Goal: Task Accomplishment & Management: Complete application form

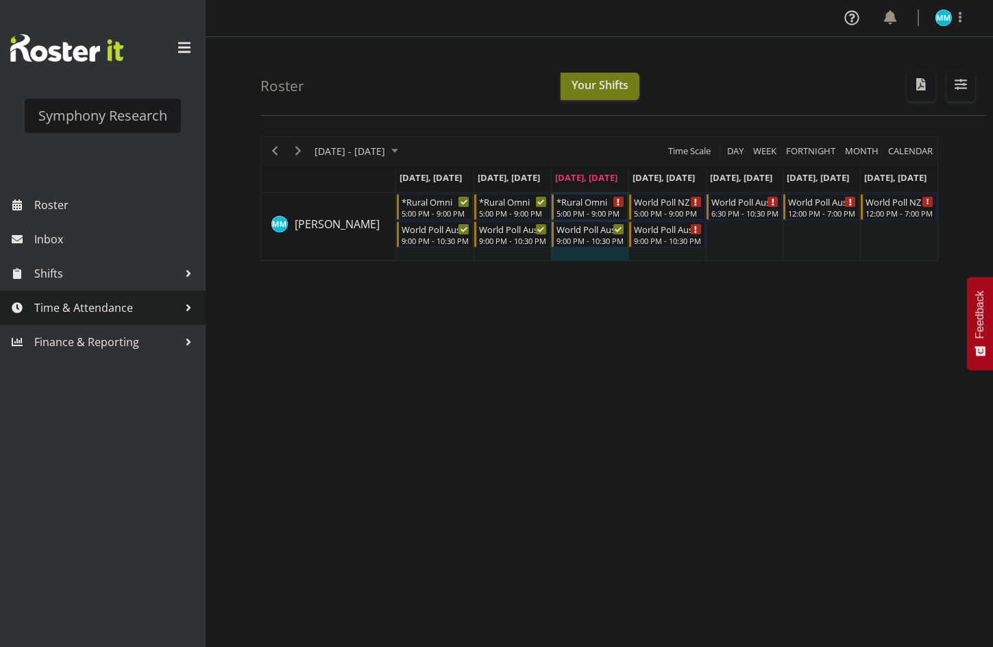
click at [100, 297] on span "Time & Attendance" at bounding box center [106, 307] width 144 height 21
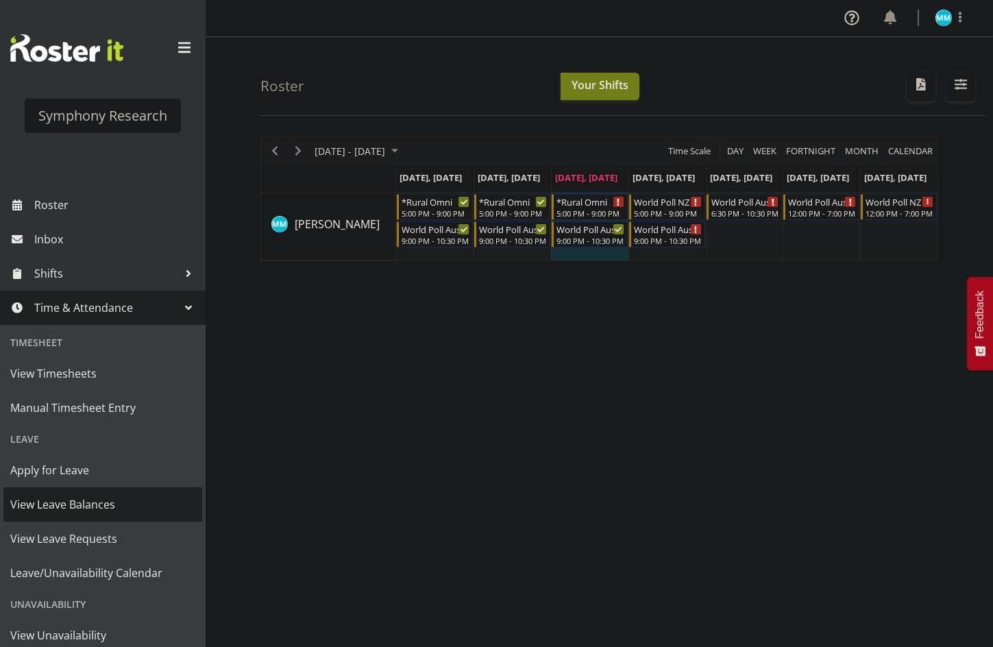
scroll to position [77, 0]
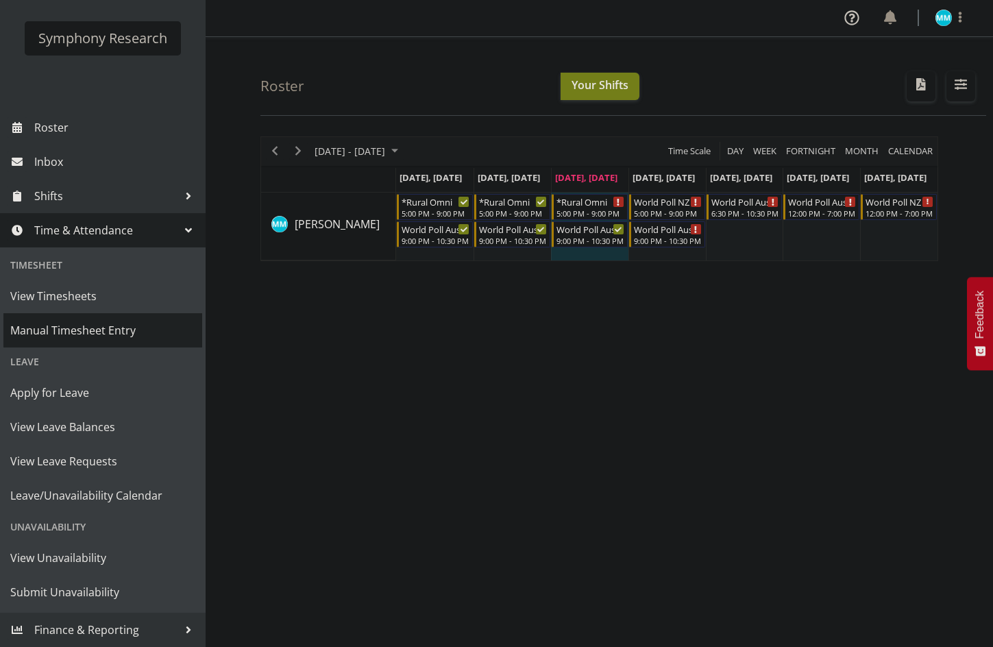
click at [125, 325] on span "Manual Timesheet Entry" at bounding box center [102, 330] width 185 height 21
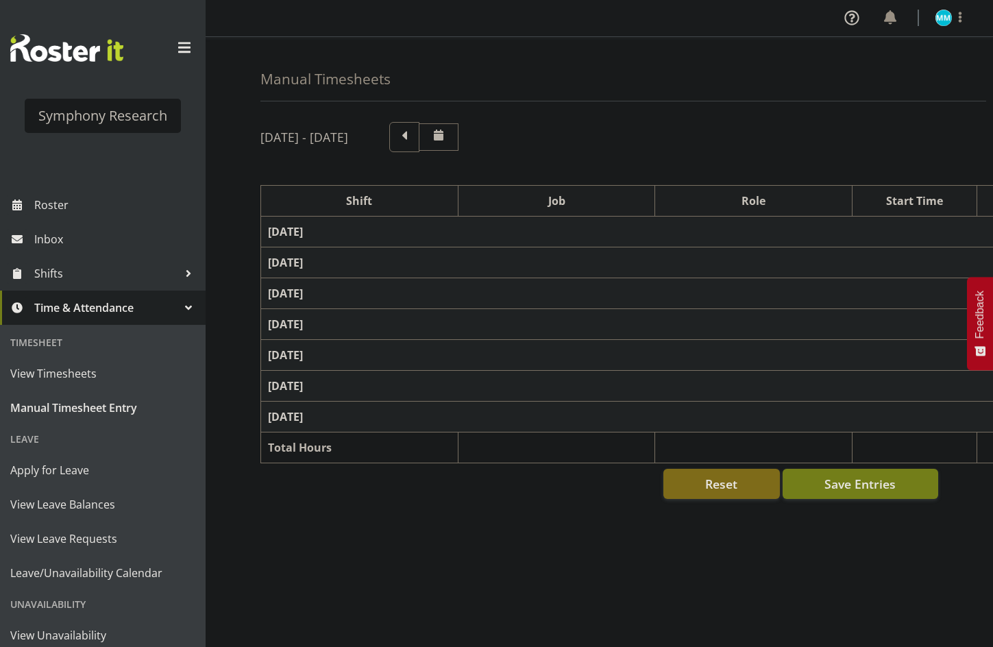
select select "57511"
select select "10499"
select select "47"
select select "57511"
select select "10499"
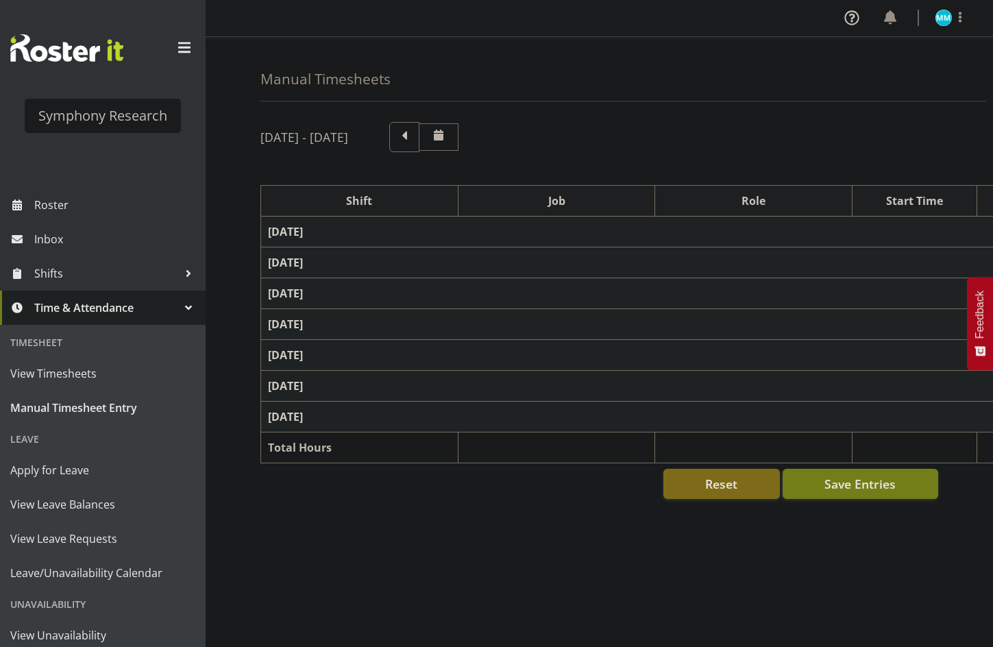
select select "47"
select select "57853"
select select "10536"
select select "47"
select select "57511"
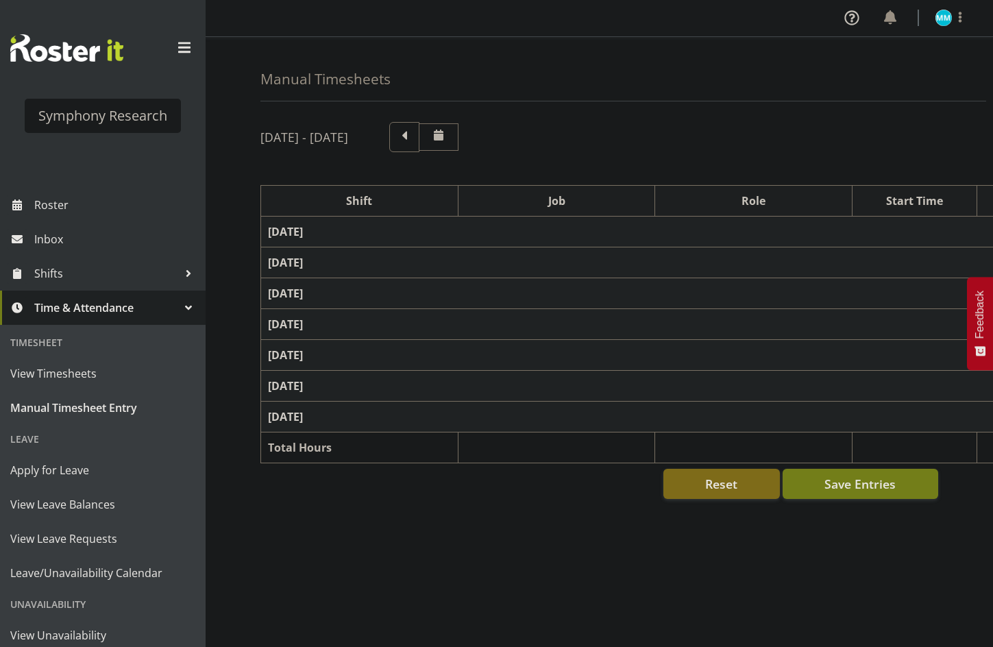
select select "10499"
select select "47"
select select "57853"
select select "10536"
select select "47"
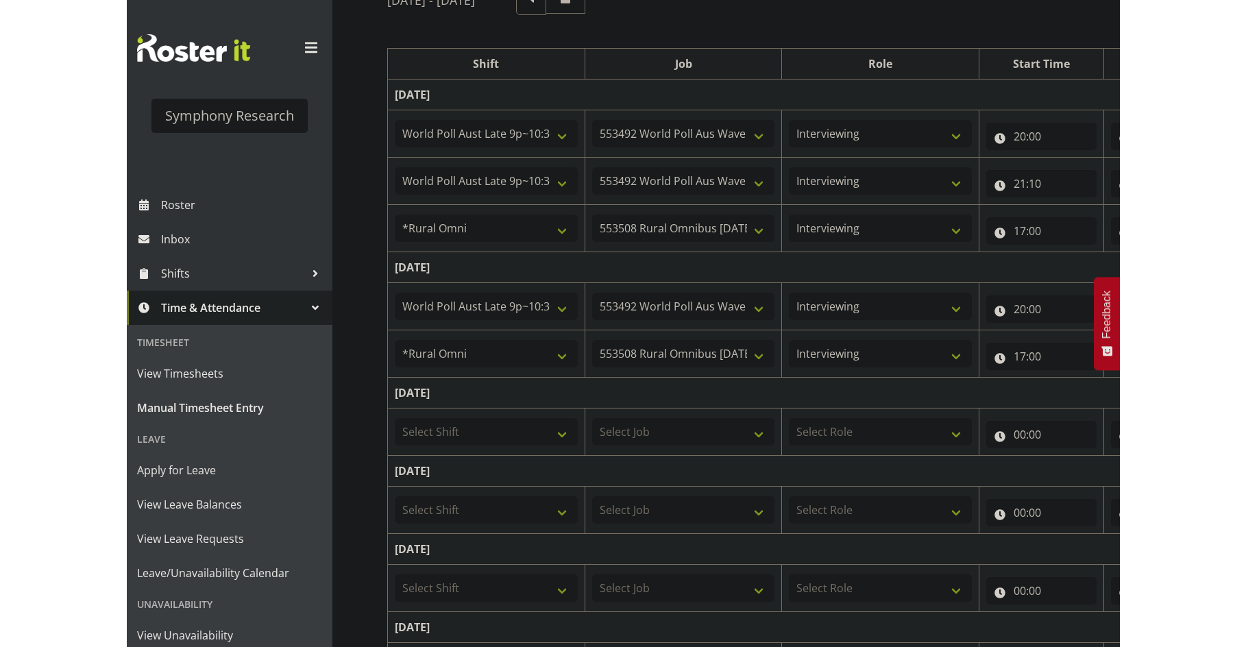
scroll to position [206, 0]
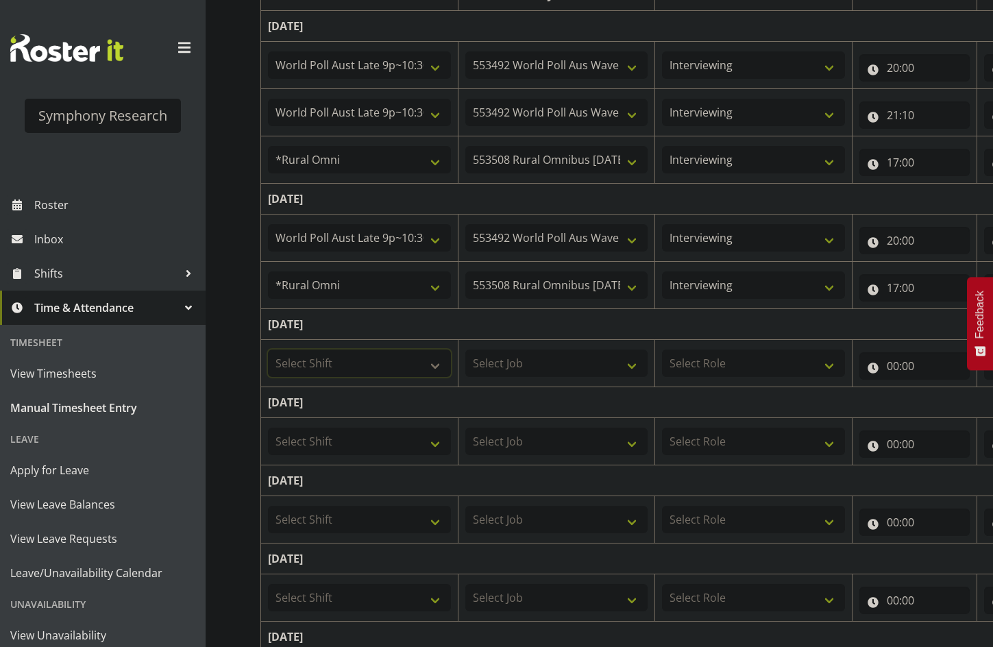
click at [399, 360] on select "Select Shift !!Project Briefing (Job to be assigned) !!Weekend Residential (Ros…" at bounding box center [359, 362] width 183 height 27
select select "57853"
click at [268, 349] on select "Select Shift !!Project Briefing (Job to be assigned) !!Weekend Residential (Ros…" at bounding box center [359, 362] width 183 height 27
click at [507, 352] on select "Select Job 550060 IF Admin 553492 World Poll Aus Wave 2 Main 2025 553493 World …" at bounding box center [556, 362] width 183 height 27
select select "10536"
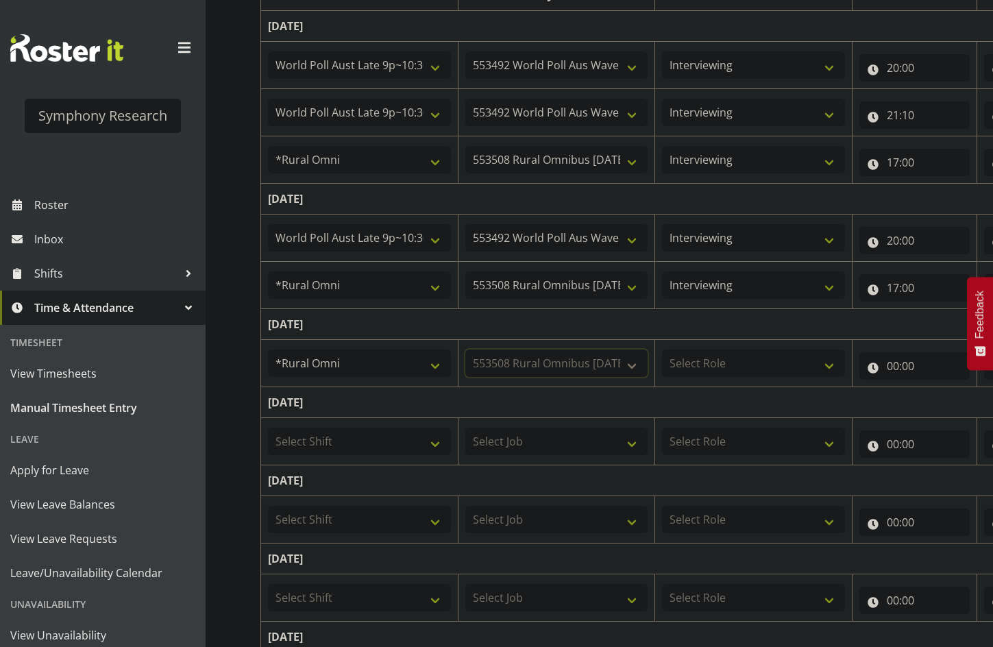
click at [465, 349] on select "Select Job 550060 IF Admin 553492 World Poll Aus Wave 2 Main 2025 553493 World …" at bounding box center [556, 362] width 183 height 27
click at [729, 349] on select "Select Role Briefing Interviewing" at bounding box center [753, 362] width 183 height 27
select select "47"
click at [662, 349] on select "Select Role Briefing Interviewing" at bounding box center [753, 362] width 183 height 27
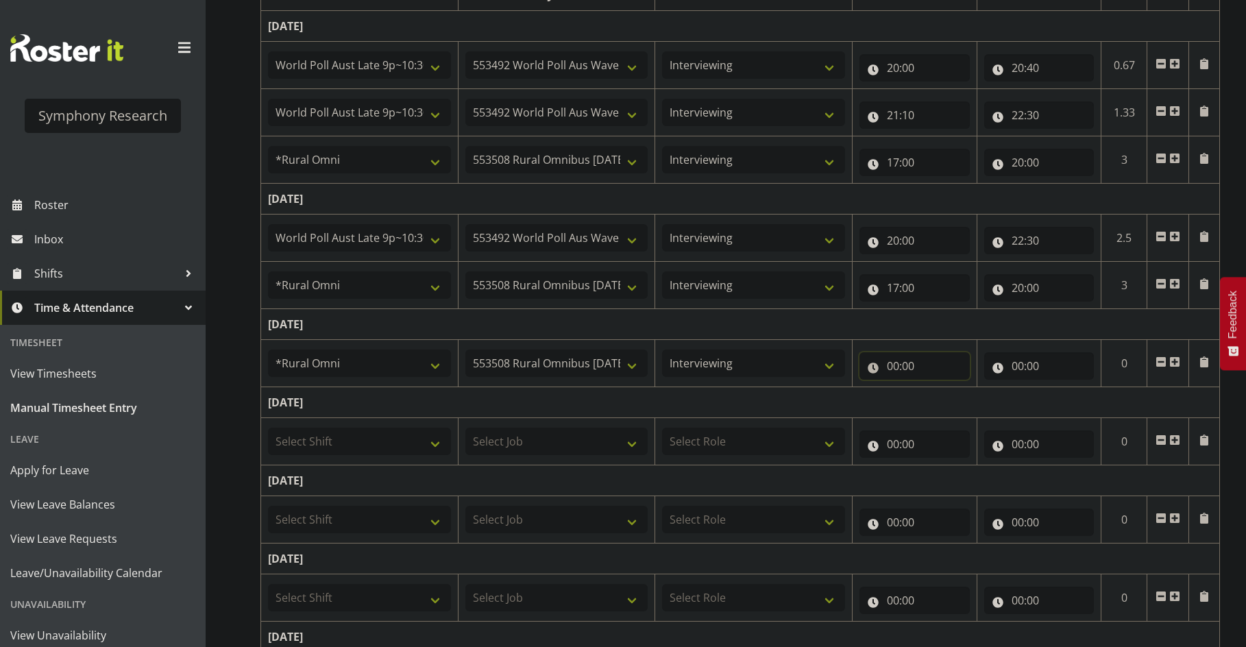
click at [912, 362] on input "00:00" at bounding box center [914, 365] width 110 height 27
click at [959, 404] on select "00 01 02 03 04 05 06 07 08 09 10 11 12 13 14 15 16 17 18 19 20 21 22 23" at bounding box center [952, 401] width 31 height 27
select select "17"
click at [937, 388] on select "00 01 02 03 04 05 06 07 08 09 10 11 12 13 14 15 16 17 18 19 20 21 22 23" at bounding box center [952, 401] width 31 height 27
type input "17:00"
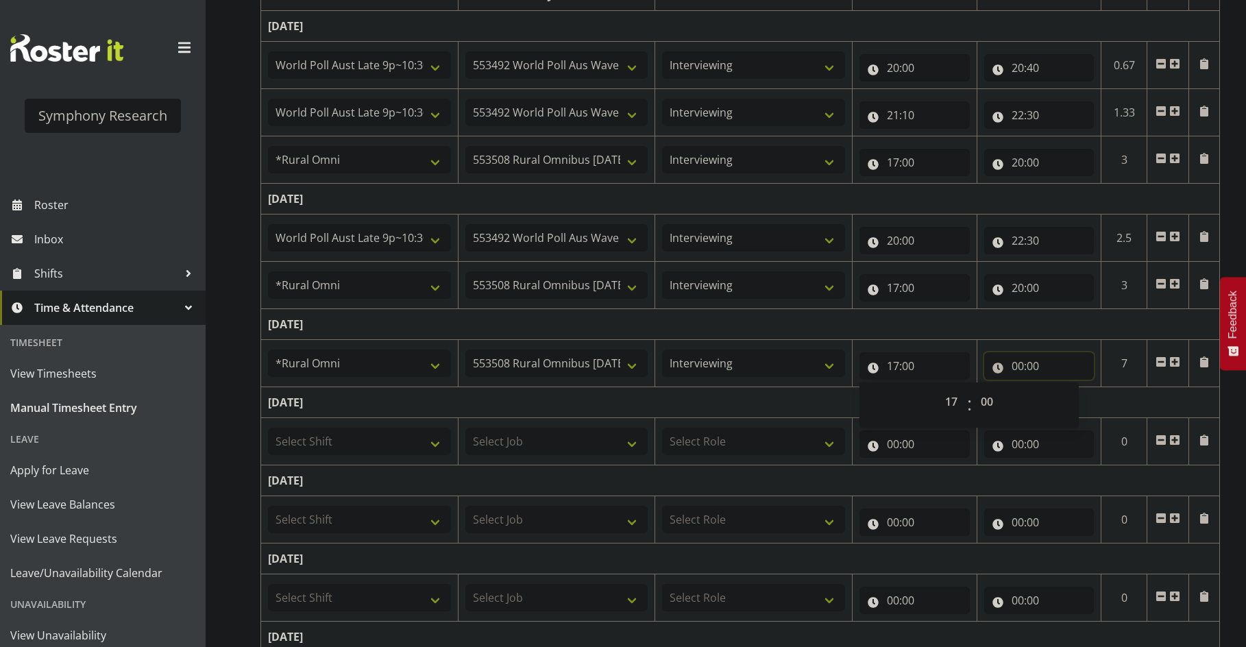
click at [992, 365] on input "00:00" at bounding box center [1039, 365] width 110 height 27
click at [992, 393] on select "00 01 02 03 04 05 06 07 08 09 10 11 12 13 14 15 16 17 18 19 20 21 22 23" at bounding box center [1077, 401] width 31 height 27
select select "20"
click at [992, 388] on select "00 01 02 03 04 05 06 07 08 09 10 11 12 13 14 15 16 17 18 19 20 21 22 23" at bounding box center [1077, 401] width 31 height 27
type input "20:00"
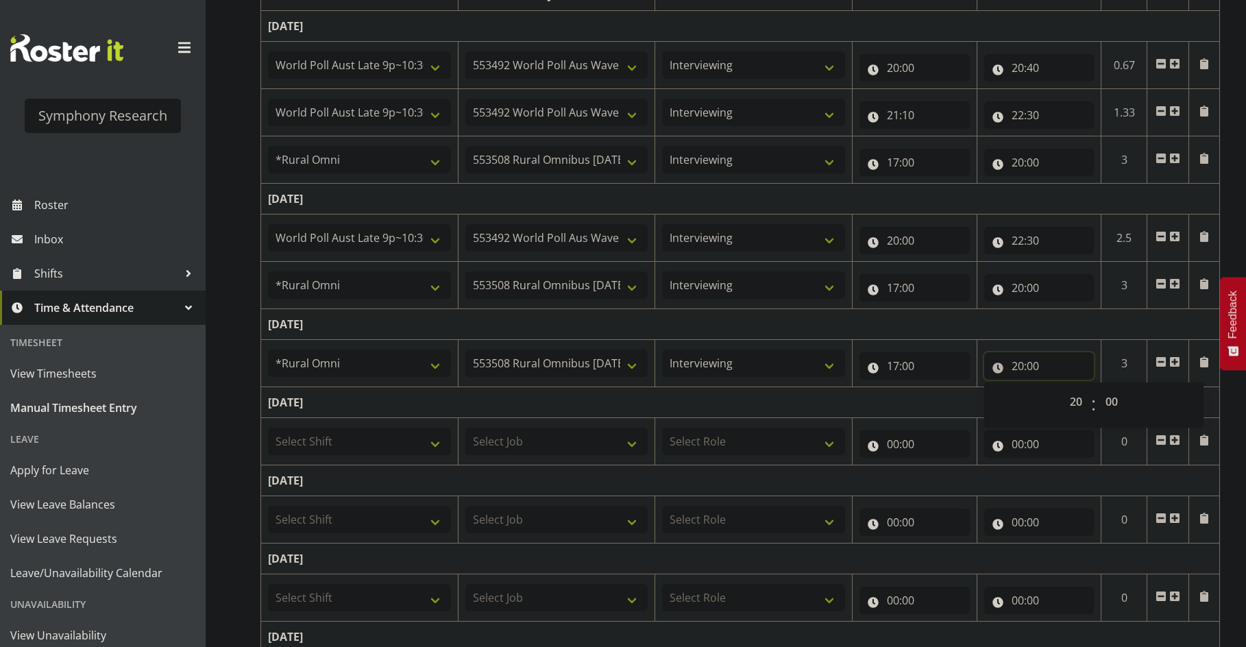
click at [992, 363] on input "20:00" at bounding box center [1039, 365] width 110 height 27
click at [992, 364] on input "20:00" at bounding box center [1039, 365] width 110 height 27
click at [992, 397] on select "00 01 02 03 04 05 06 07 08 09 10 11 12 13 14 15 16 17 18 19 20 21 22 23 24 25 2…" at bounding box center [1113, 401] width 31 height 27
click at [992, 358] on input "20:00" at bounding box center [1039, 365] width 110 height 27
click at [992, 360] on input "20:00" at bounding box center [1039, 365] width 110 height 27
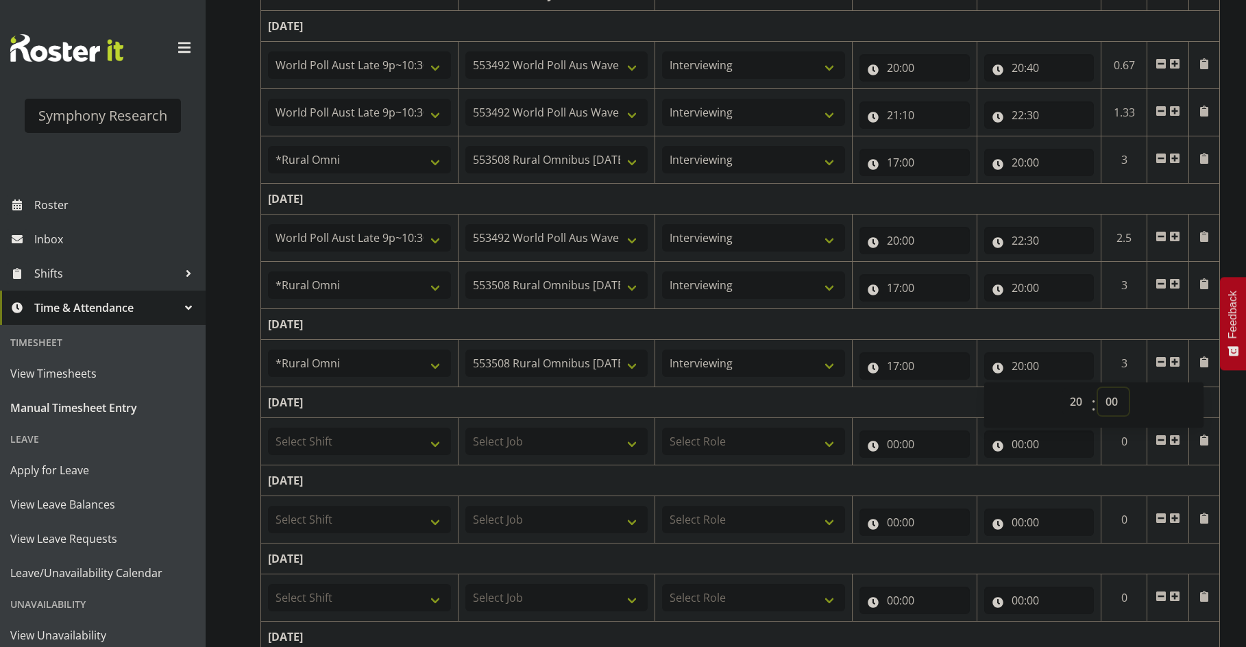
click at [992, 408] on select "00 01 02 03 04 05 06 07 08 09 10 11 12 13 14 15 16 17 18 19 20 21 22 23 24 25 2…" at bounding box center [1113, 401] width 31 height 27
select select "8"
click at [992, 388] on select "00 01 02 03 04 05 06 07 08 09 10 11 12 13 14 15 16 17 18 19 20 21 22 23 24 25 2…" at bounding box center [1113, 401] width 31 height 27
type input "20:08"
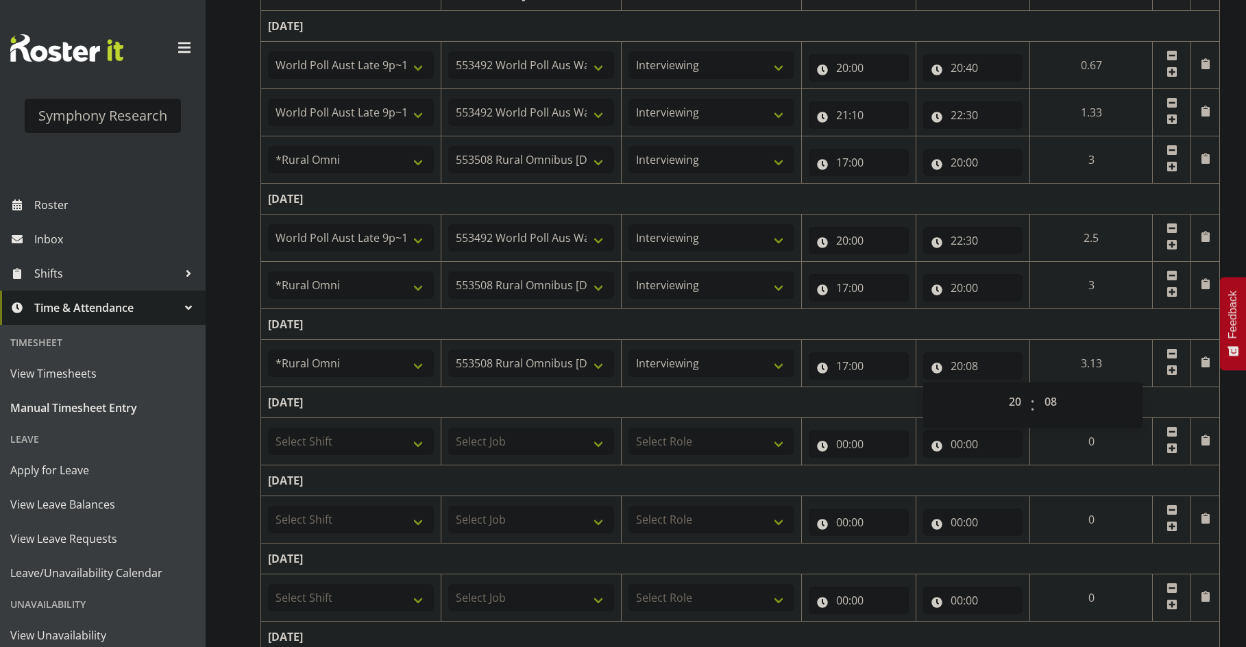
click at [992, 328] on td "[DATE]" at bounding box center [740, 324] width 959 height 31
click at [992, 369] on span at bounding box center [1171, 370] width 11 height 11
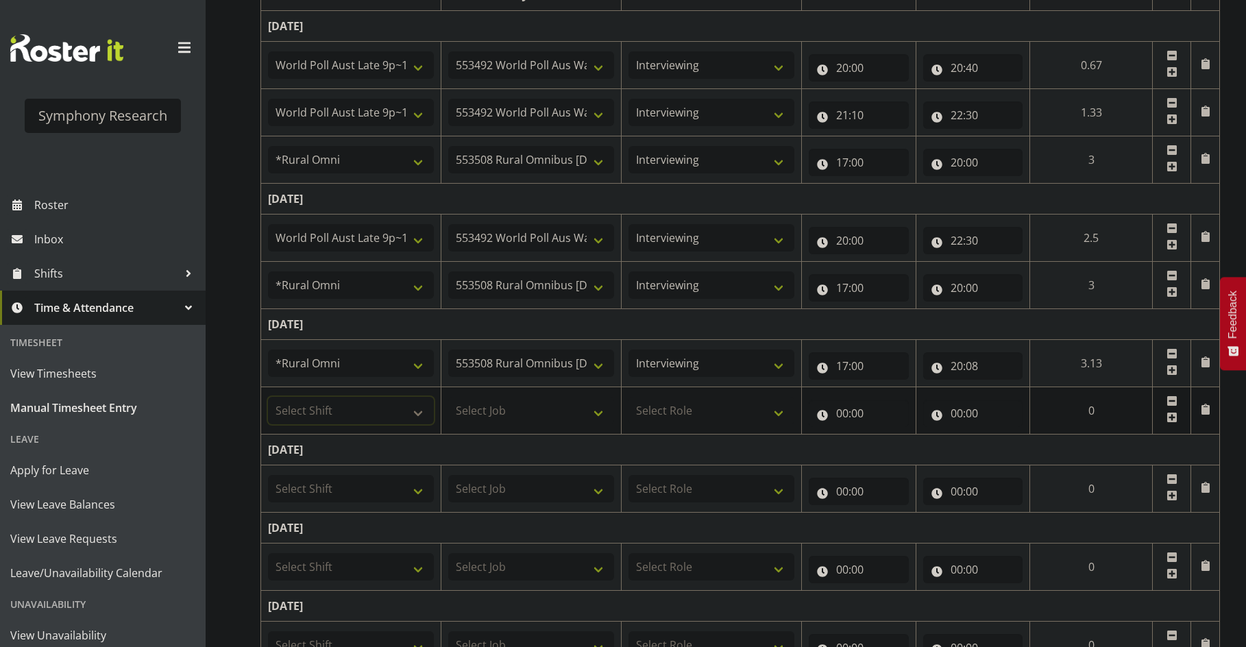
click at [387, 415] on select "Select Shift !!Project Briefing (Job to be assigned) !!Weekend Residential (Ros…" at bounding box center [351, 410] width 166 height 27
select select "57511"
click at [268, 397] on select "Select Shift !!Project Briefing (Job to be assigned) !!Weekend Residential (Ros…" at bounding box center [351, 410] width 166 height 27
click at [526, 400] on select "Select Job 550060 IF Admin 553492 World Poll Aus Wave 2 Main 2025 553493 World …" at bounding box center [531, 410] width 166 height 27
select select "10499"
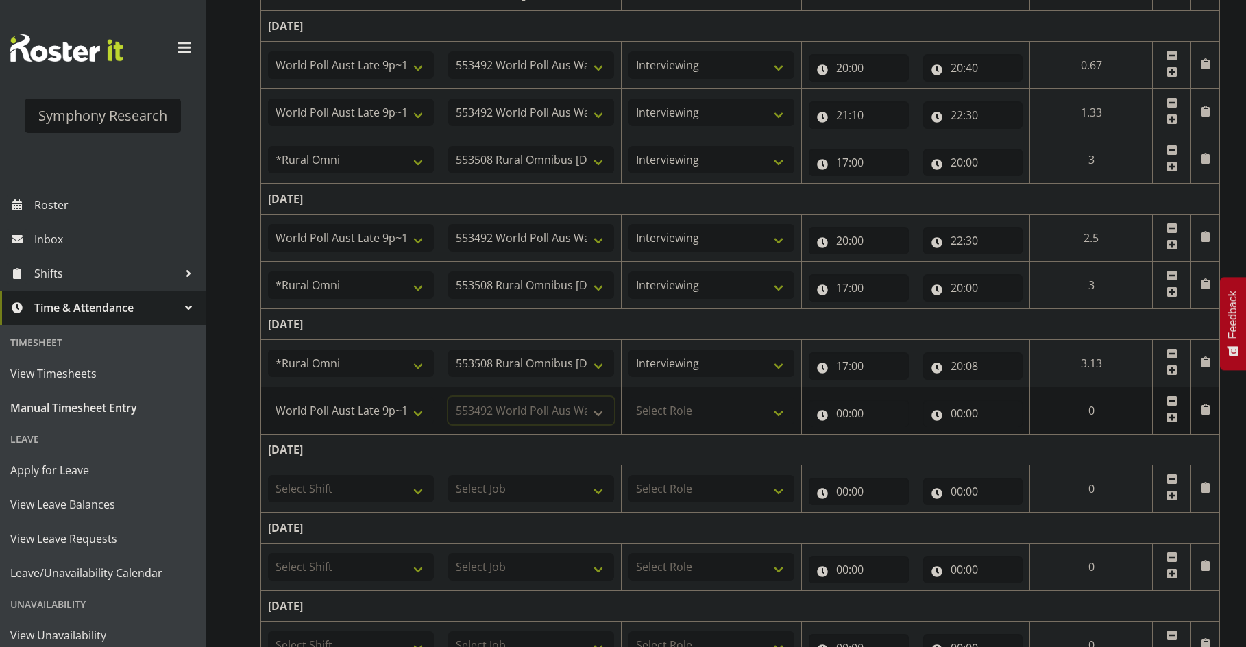
click at [448, 397] on select "Select Job 550060 IF Admin 553492 World Poll Aus Wave 2 Main 2025 553493 World …" at bounding box center [531, 410] width 166 height 27
click at [710, 405] on select "Select Role Briefing Interviewing" at bounding box center [711, 410] width 166 height 27
select select "47"
click at [628, 397] on select "Select Role Briefing Interviewing" at bounding box center [711, 410] width 166 height 27
click at [845, 419] on input "00:00" at bounding box center [859, 413] width 100 height 27
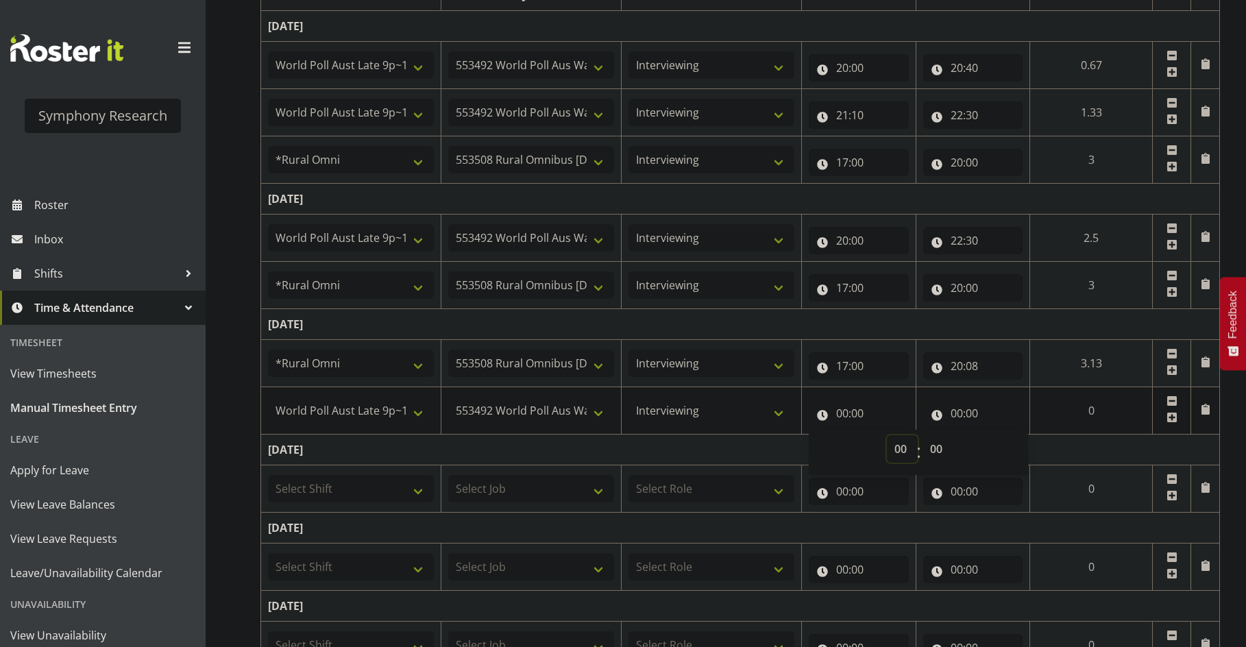
click at [902, 453] on select "00 01 02 03 04 05 06 07 08 09 10 11 12 13 14 15 16 17 18 19 20 21 22 23" at bounding box center [902, 448] width 31 height 27
select select "20"
click at [918, 435] on select "00 01 02 03 04 05 06 07 08 09 10 11 12 13 14 15 16 17 18 19 20 21 22 23" at bounding box center [902, 448] width 31 height 27
type input "20:00"
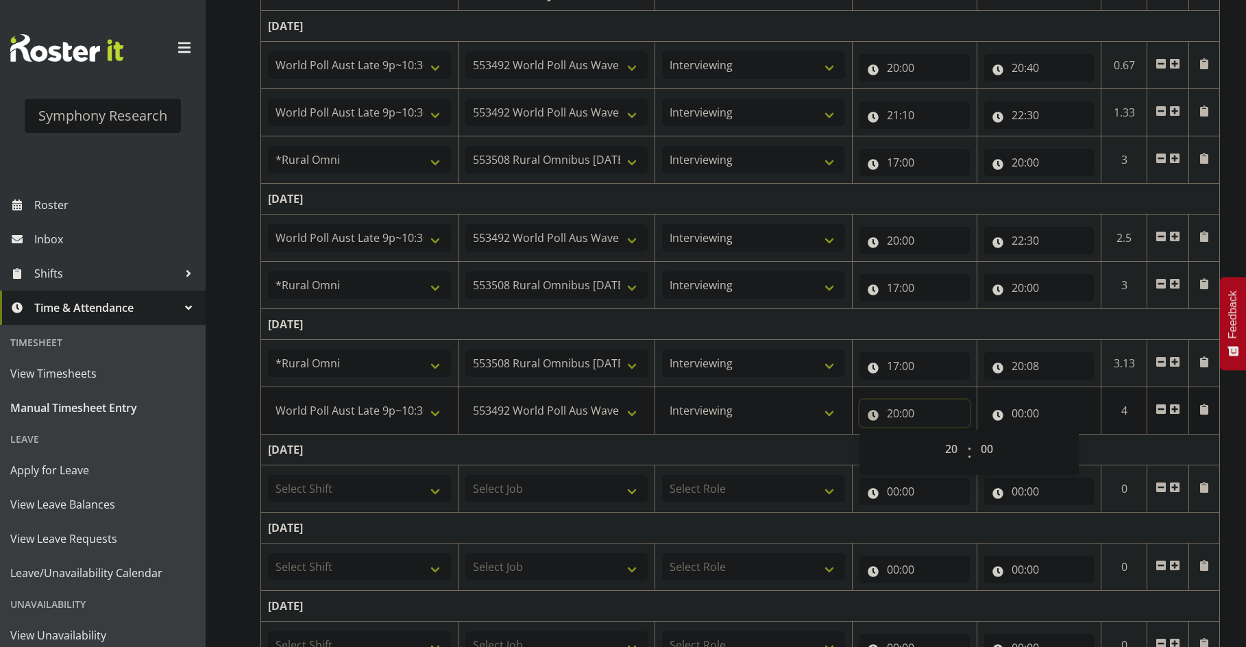
click at [917, 413] on input "20:00" at bounding box center [914, 413] width 110 height 27
click at [980, 445] on select "00 01 02 03 04 05 06 07 08 09 10 11 12 13 14 15 16 17 18 19 20 21 22 23 24 25 2…" at bounding box center [988, 448] width 31 height 27
select select "8"
click at [973, 435] on select "00 01 02 03 04 05 06 07 08 09 10 11 12 13 14 15 16 17 18 19 20 21 22 23 24 25 2…" at bounding box center [988, 448] width 31 height 27
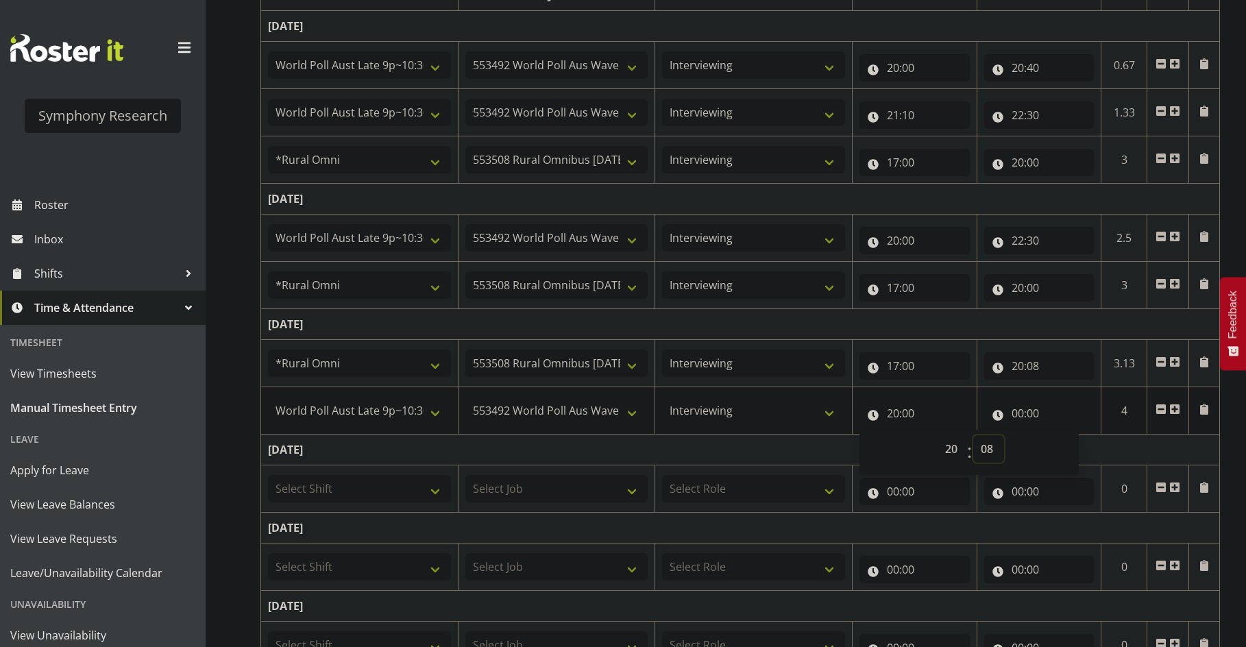
type input "20:08"
drag, startPoint x: 993, startPoint y: 411, endPoint x: 1001, endPoint y: 415, distance: 9.2
click at [992, 413] on input "00:00" at bounding box center [1039, 413] width 110 height 27
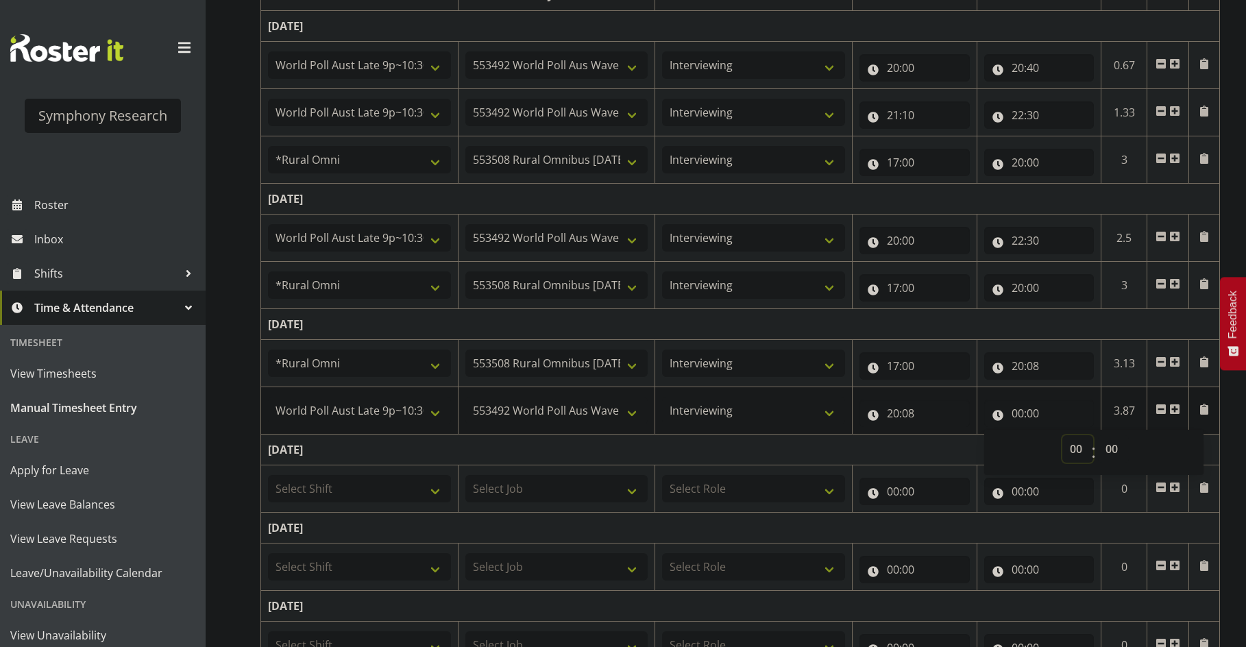
click at [992, 445] on select "00 01 02 03 04 05 06 07 08 09 10 11 12 13 14 15 16 17 18 19 20 21 22 23" at bounding box center [1077, 448] width 31 height 27
select select "22"
click at [992, 435] on select "00 01 02 03 04 05 06 07 08 09 10 11 12 13 14 15 16 17 18 19 20 21 22 23" at bounding box center [1077, 448] width 31 height 27
type input "22:00"
click at [992, 414] on input "22:00" at bounding box center [1039, 413] width 110 height 27
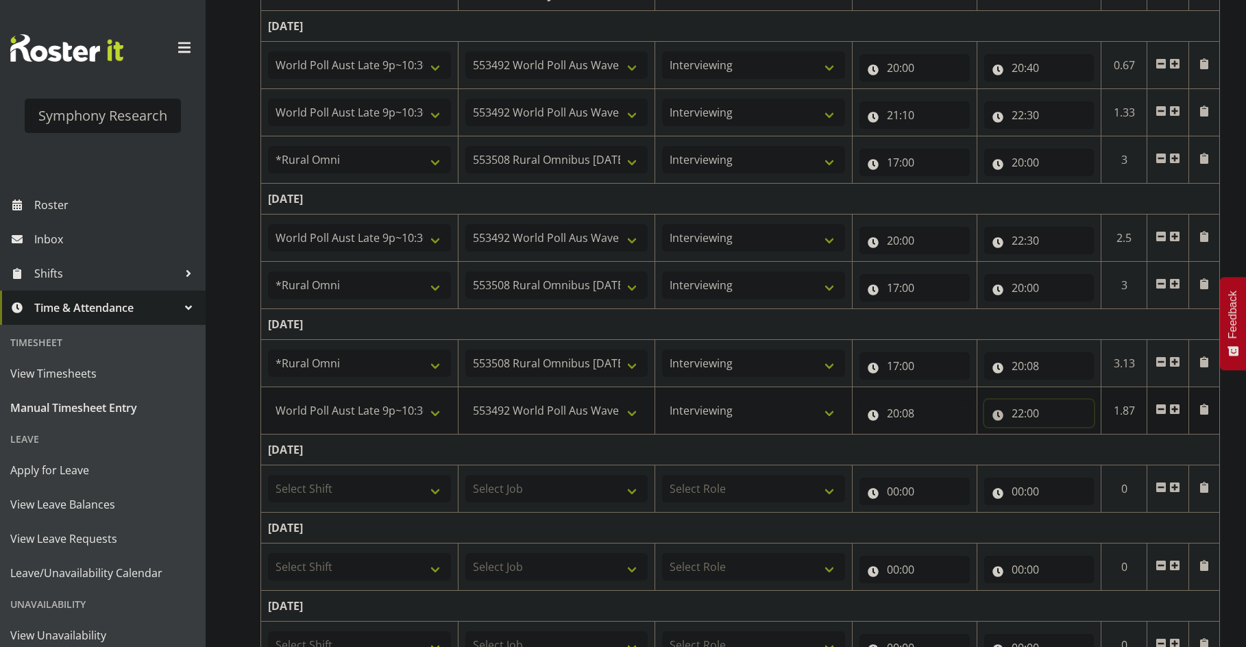
click at [992, 410] on input "22:00" at bounding box center [1039, 413] width 110 height 27
click at [992, 449] on select "00 01 02 03 04 05 06 07 08 09 10 11 12 13 14 15 16 17 18 19 20 21 22 23 24 25 2…" at bounding box center [1113, 448] width 31 height 27
select select "30"
click at [992, 435] on select "00 01 02 03 04 05 06 07 08 09 10 11 12 13 14 15 16 17 18 19 20 21 22 23 24 25 2…" at bounding box center [1113, 448] width 31 height 27
type input "22:30"
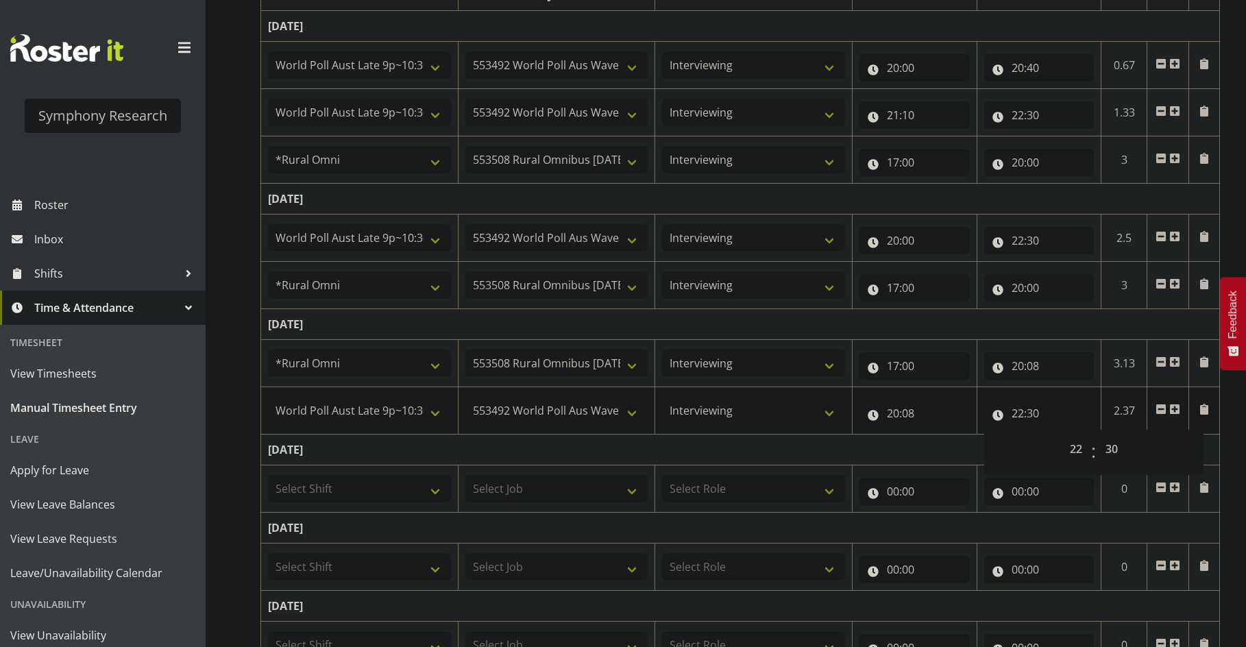
click at [992, 325] on td "[DATE]" at bounding box center [740, 324] width 959 height 31
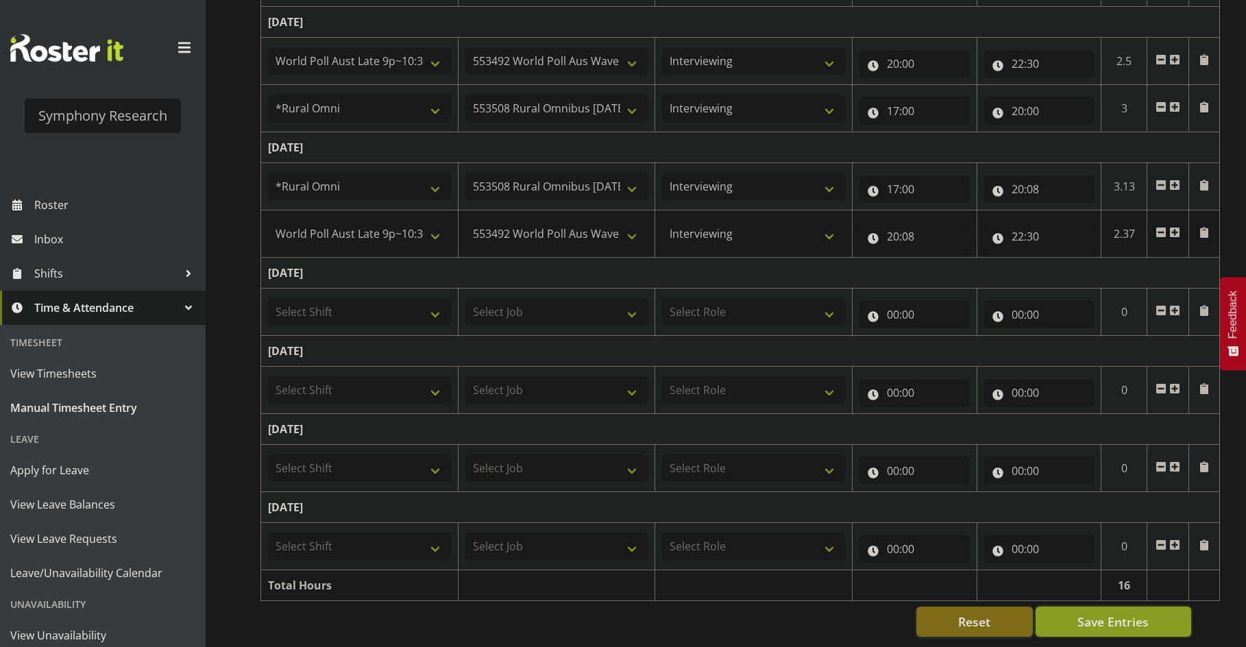
click at [992, 613] on span "Save Entries" at bounding box center [1112, 622] width 71 height 18
select select "57511"
select select "10499"
type input "20:08"
type input "22:30"
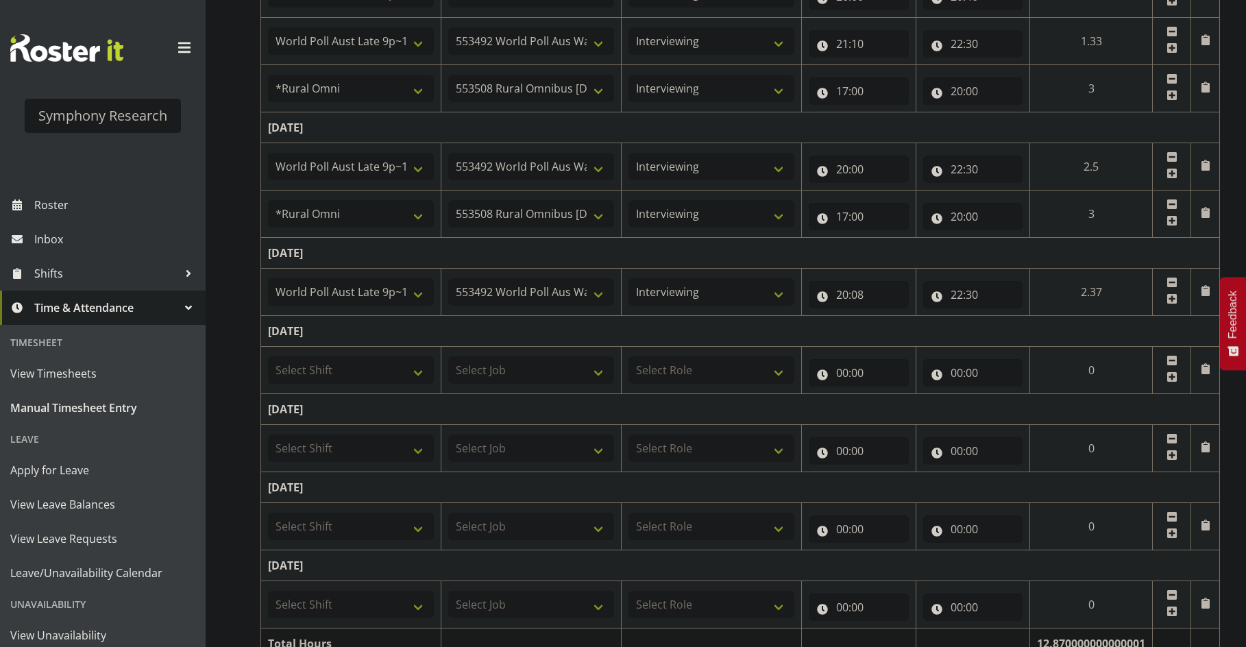
scroll to position [208, 0]
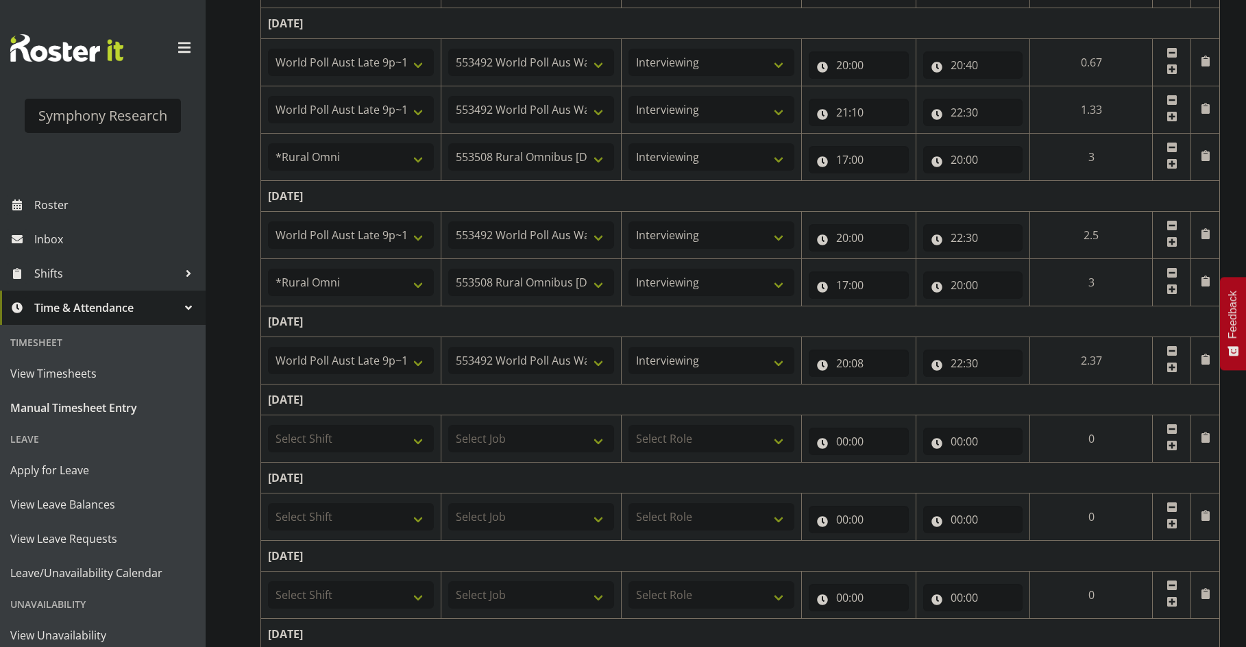
click at [992, 372] on span at bounding box center [1171, 367] width 11 height 11
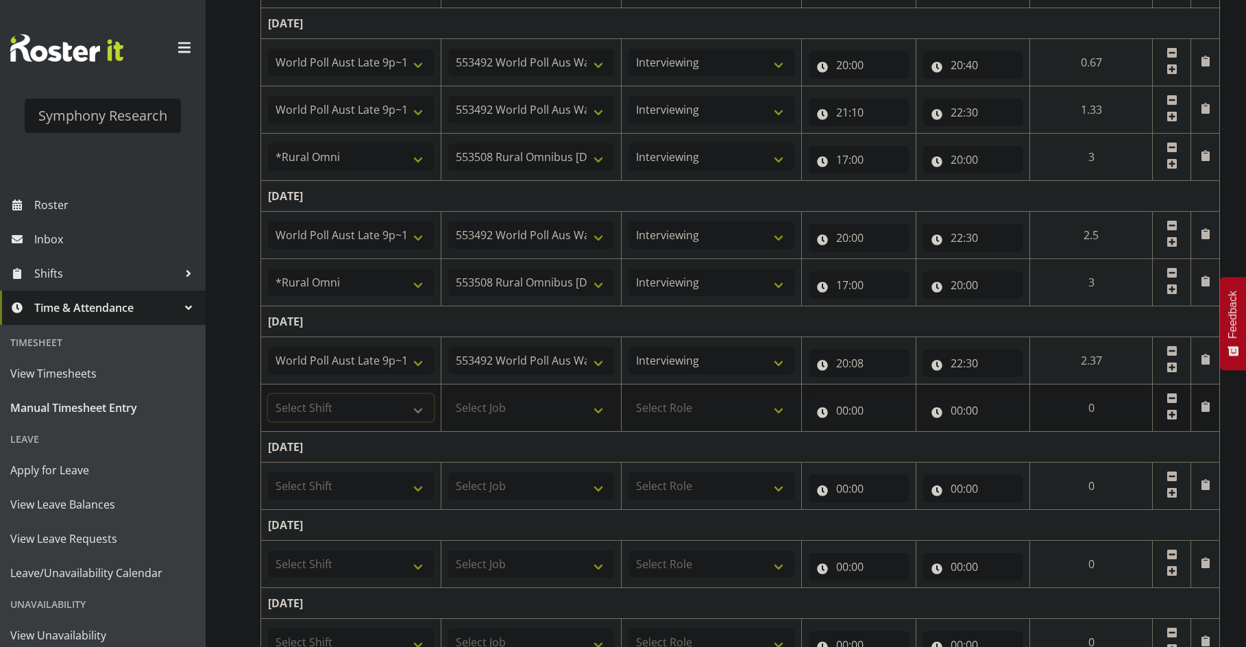
click at [407, 401] on select "Select Shift !!Project Briefing (Job to be assigned) !!Weekend Residential (Ros…" at bounding box center [351, 407] width 166 height 27
select select "57853"
click at [268, 394] on select "Select Shift !!Project Briefing (Job to be assigned) !!Weekend Residential (Ros…" at bounding box center [351, 407] width 166 height 27
click at [500, 404] on select "Select Job 550060 IF Admin 553492 World Poll Aus Wave 2 Main 2025 553493 World …" at bounding box center [531, 407] width 166 height 27
select select "10536"
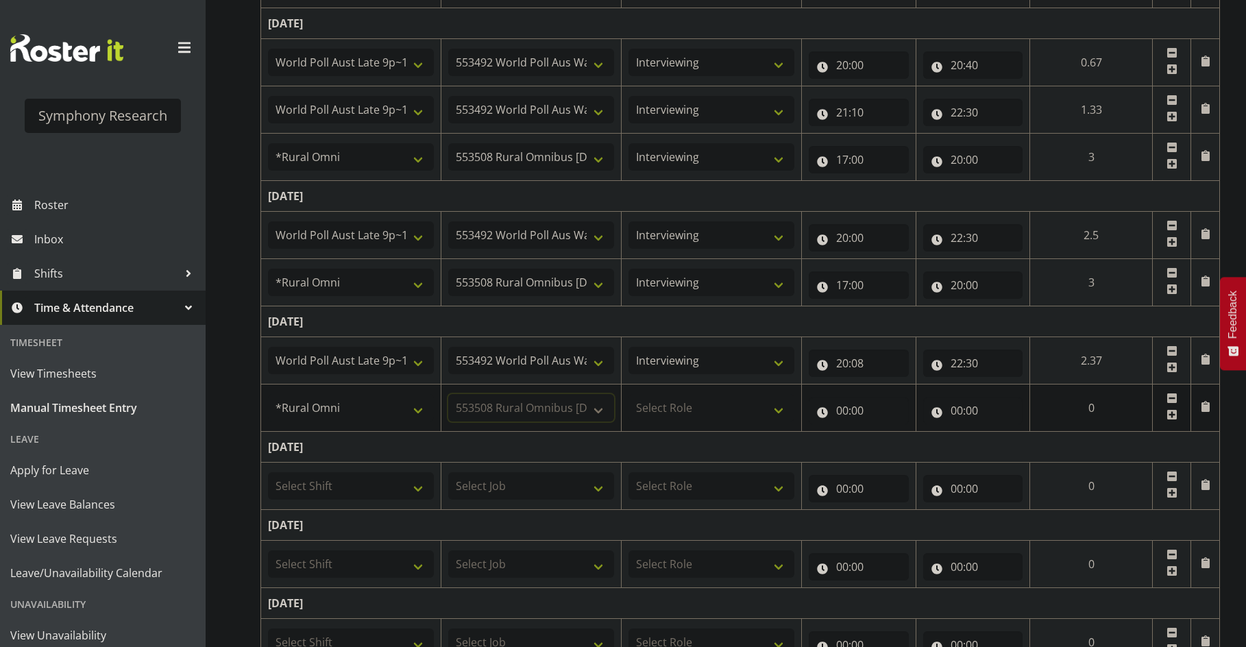
click at [448, 394] on select "Select Job 550060 IF Admin 553492 World Poll Aus Wave 2 Main 2025 553493 World …" at bounding box center [531, 407] width 166 height 27
click at [707, 409] on select "Select Role Briefing Interviewing" at bounding box center [711, 407] width 166 height 27
select select "47"
click at [628, 394] on select "Select Role Briefing Interviewing" at bounding box center [711, 407] width 166 height 27
click at [841, 416] on input "00:00" at bounding box center [859, 410] width 100 height 27
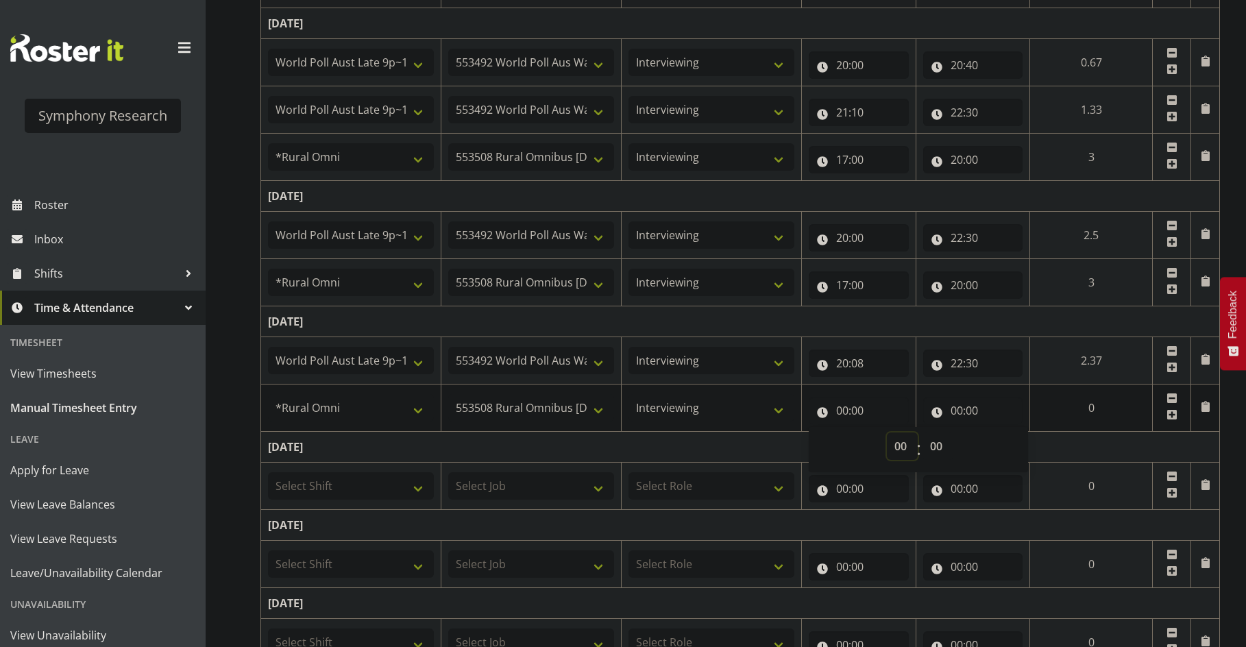
click at [900, 451] on select "00 01 02 03 04 05 06 07 08 09 10 11 12 13 14 15 16 17 18 19 20 21 22 23" at bounding box center [902, 445] width 31 height 27
select select "17"
click at [918, 432] on select "00 01 02 03 04 05 06 07 08 09 10 11 12 13 14 15 16 17 18 19 20 21 22 23" at bounding box center [902, 445] width 31 height 27
type input "17:00"
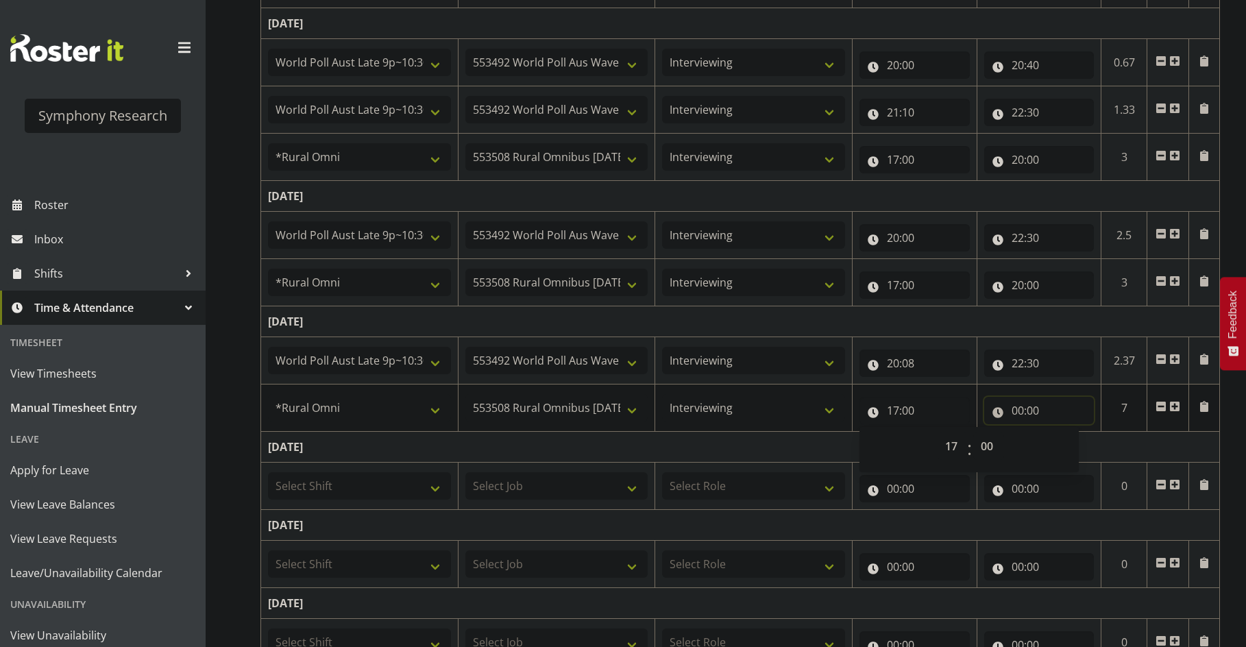
click at [992, 409] on input "00:00" at bounding box center [1039, 410] width 110 height 27
click at [992, 443] on select "00 01 02 03 04 05 06 07 08 09 10 11 12 13 14 15 16 17 18 19 20 21 22 23" at bounding box center [1077, 445] width 31 height 27
select select "20"
click at [992, 432] on select "00 01 02 03 04 05 06 07 08 09 10 11 12 13 14 15 16 17 18 19 20 21 22 23" at bounding box center [1077, 445] width 31 height 27
type input "20:00"
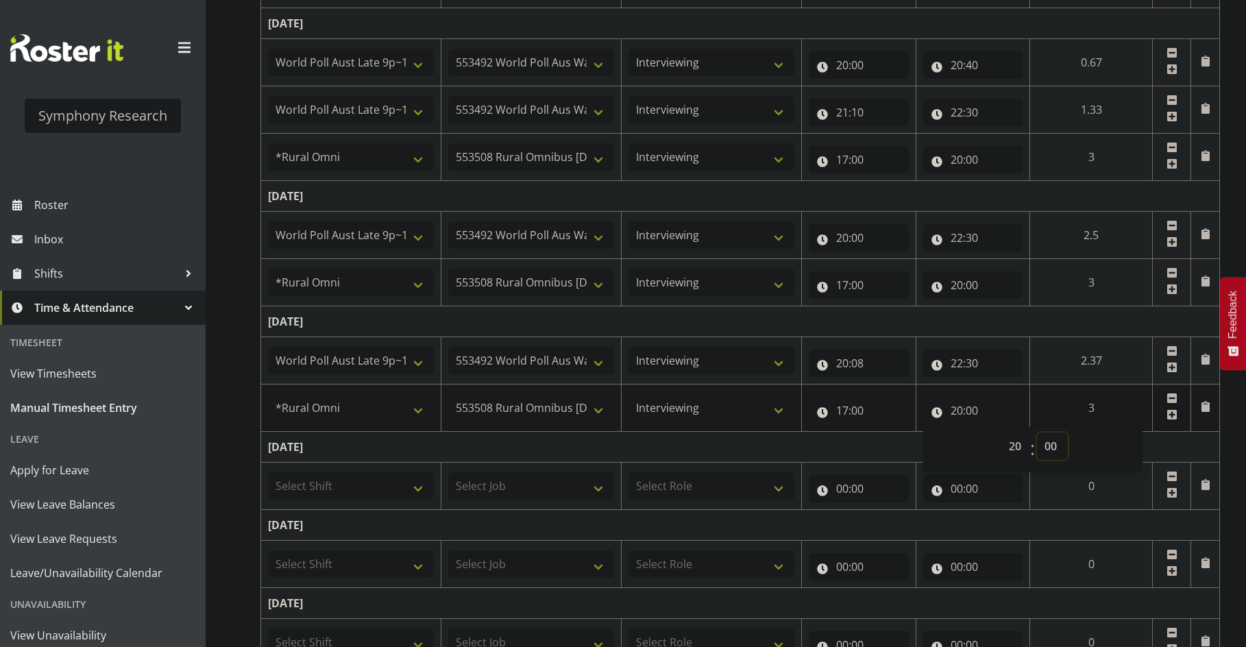
click at [992, 452] on select "00 01 02 03 04 05 06 07 08 09 10 11 12 13 14 15 16 17 18 19 20 21 22 23 24 25 2…" at bounding box center [1052, 445] width 31 height 27
select select "8"
click at [992, 432] on select "00 01 02 03 04 05 06 07 08 09 10 11 12 13 14 15 16 17 18 19 20 21 22 23 24 25 2…" at bounding box center [1052, 445] width 31 height 27
type input "20:08"
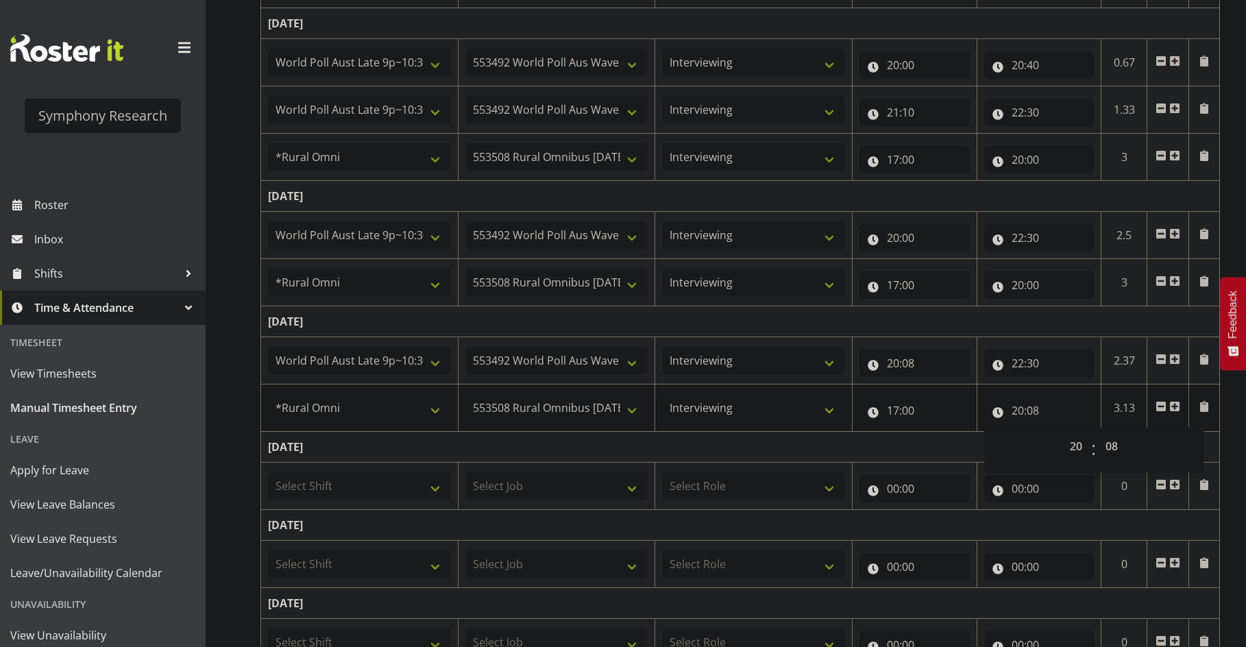
click at [992, 437] on div "August 18th - August 24th 2025 Shift Job Role Start Time End Time Total Monday …" at bounding box center [752, 362] width 985 height 918
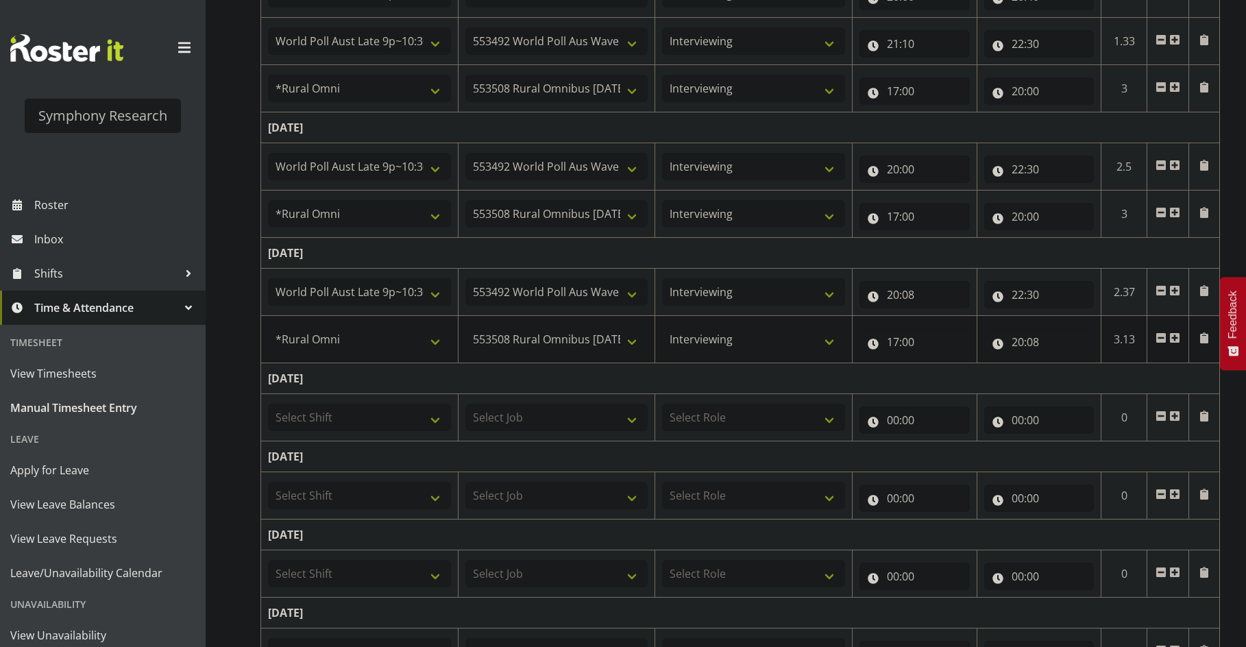
scroll to position [393, 0]
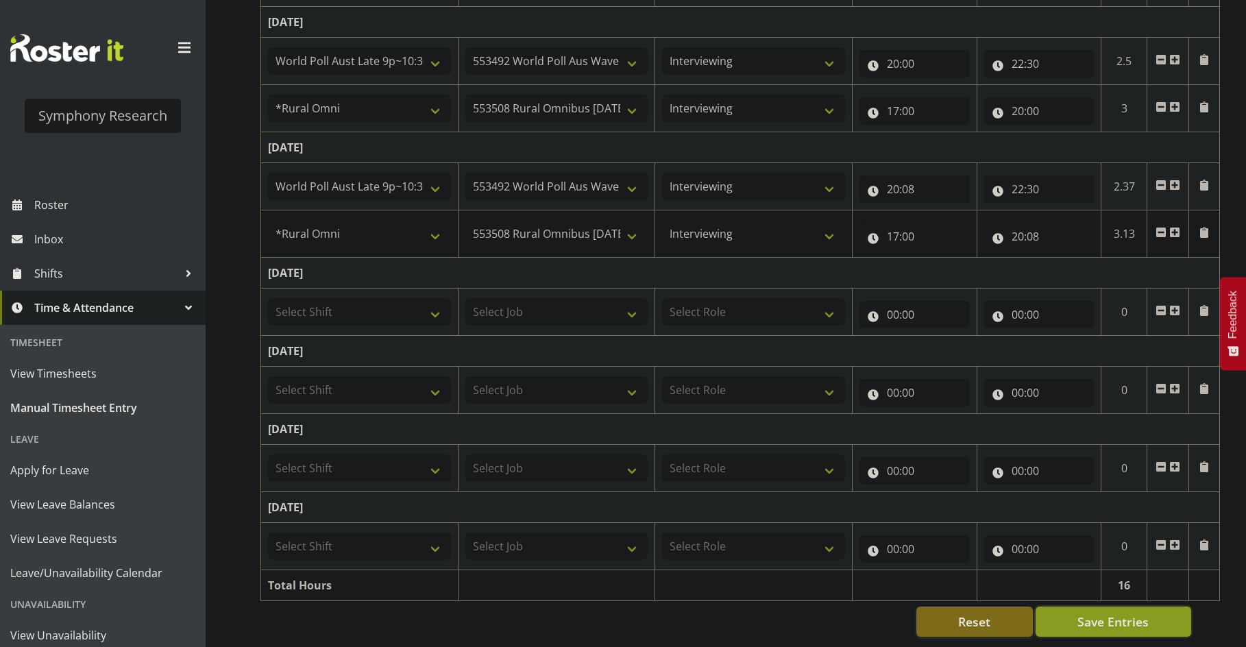
click at [992, 613] on span "Save Entries" at bounding box center [1112, 622] width 71 height 18
click at [91, 314] on span "Time & Attendance" at bounding box center [106, 307] width 144 height 21
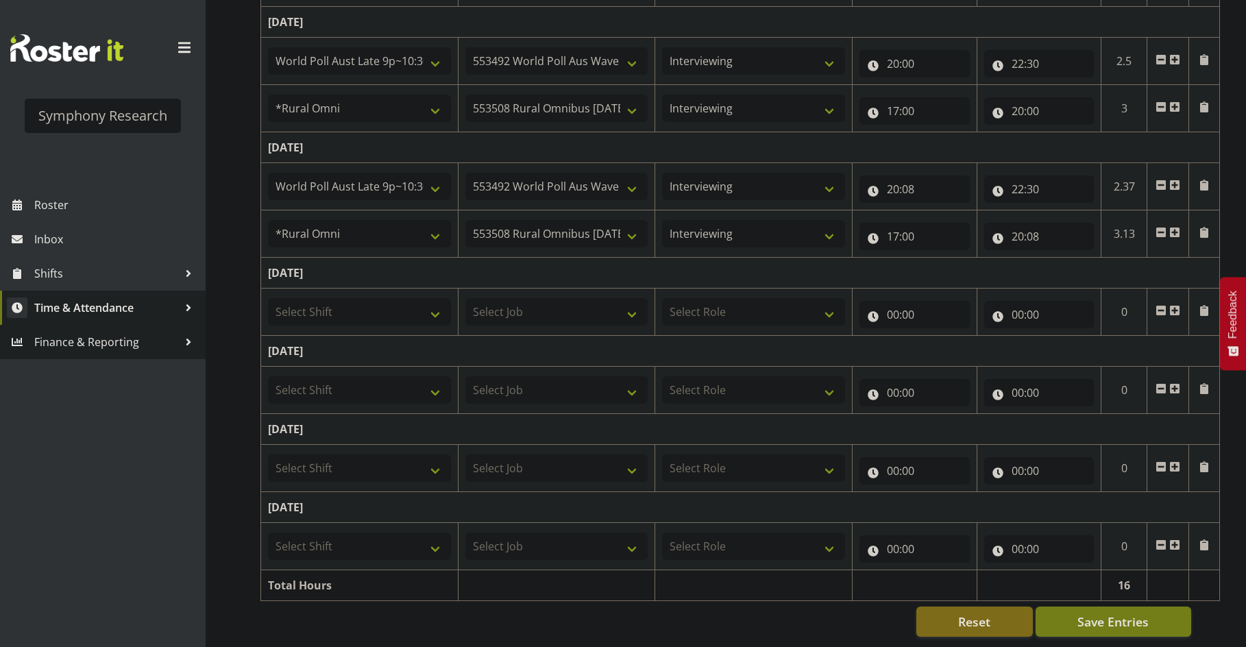
click at [84, 315] on span "Time & Attendance" at bounding box center [106, 307] width 144 height 21
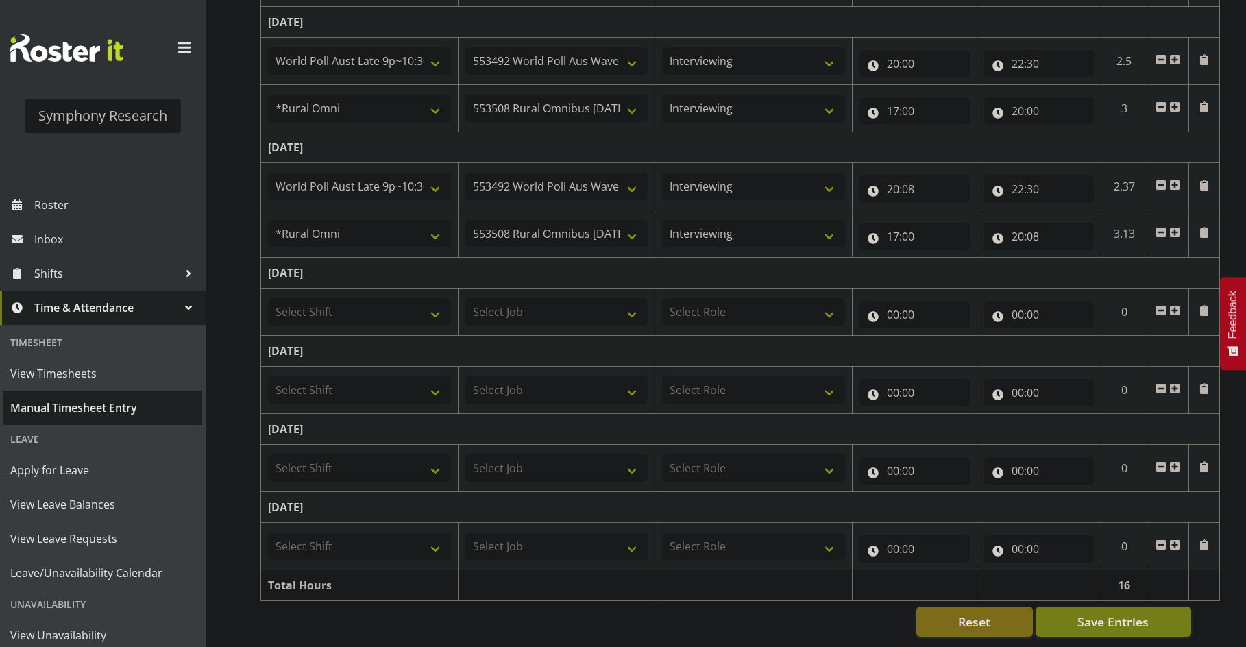
click at [82, 394] on link "Manual Timesheet Entry" at bounding box center [102, 408] width 199 height 34
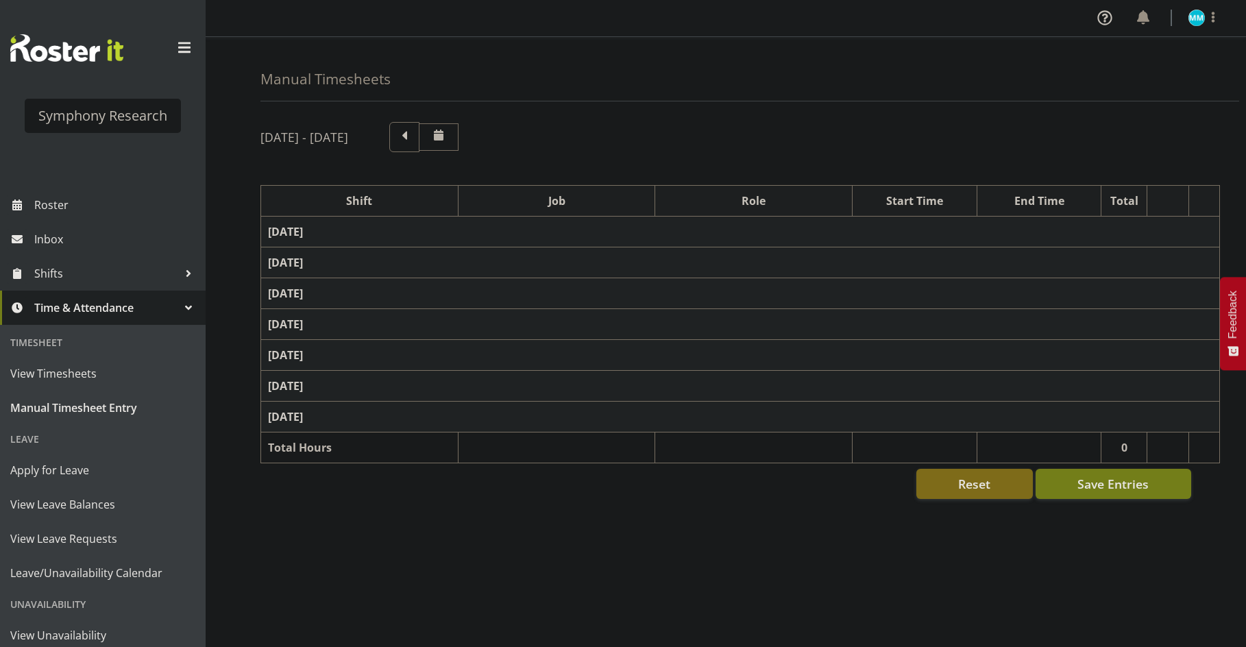
select select "57511"
select select "10499"
select select "47"
select select "57511"
select select "10499"
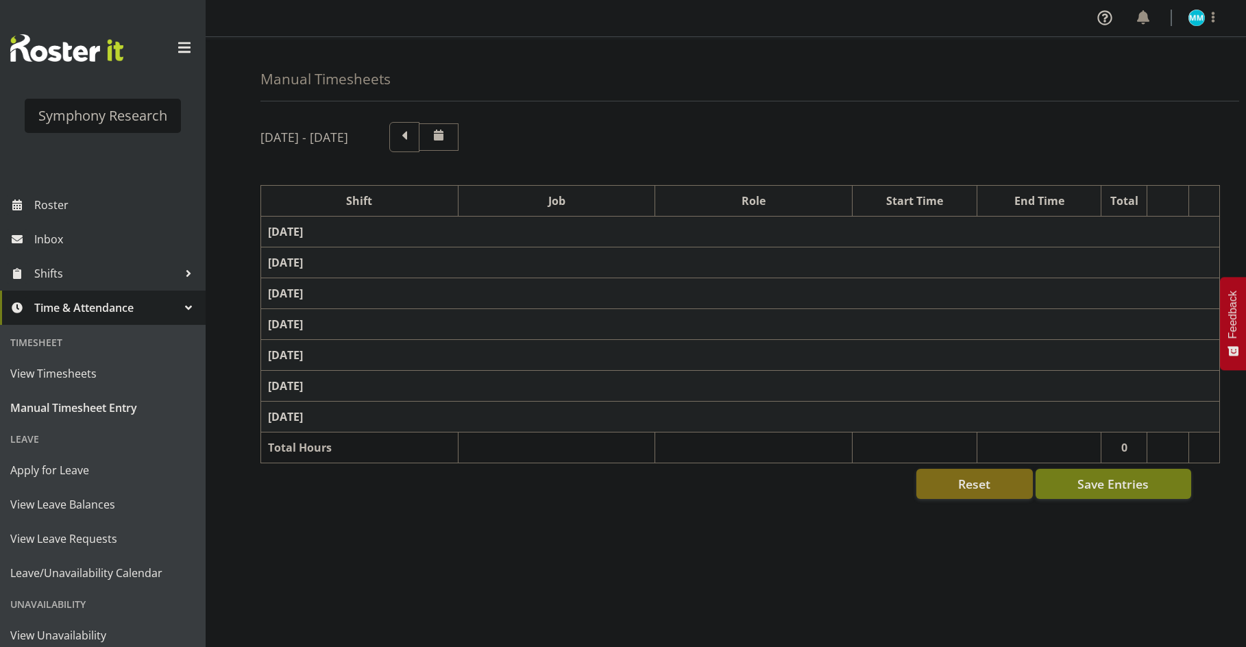
select select "47"
select select "57853"
select select "10536"
select select "47"
select select "57511"
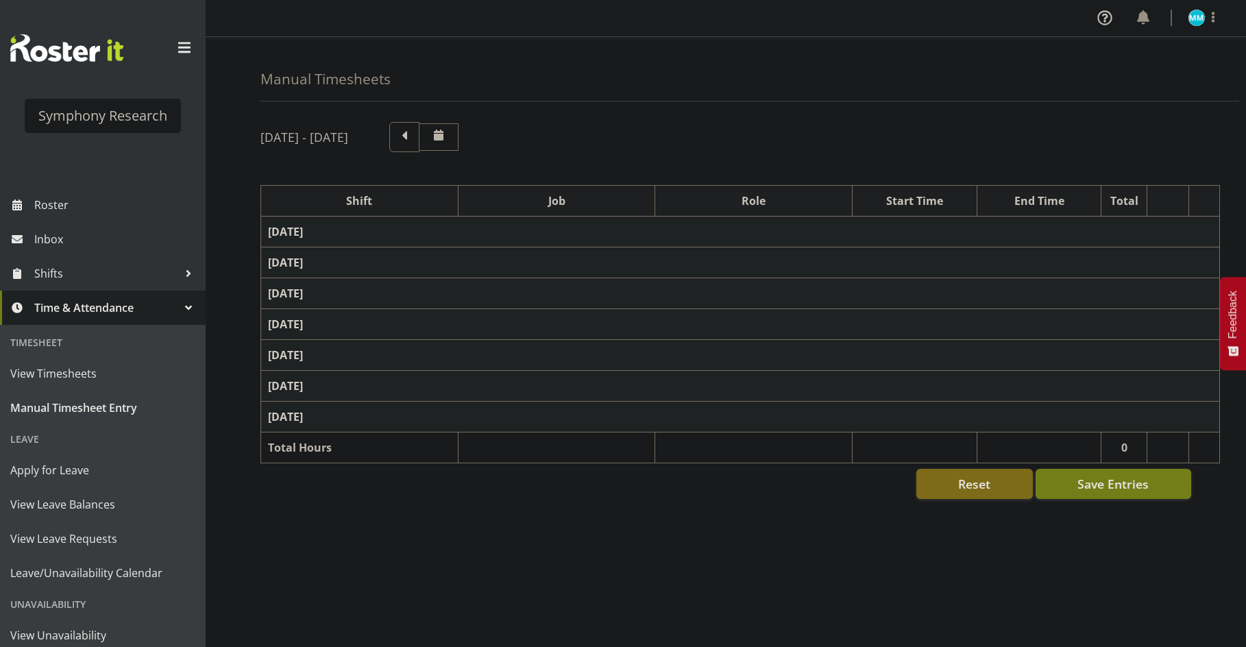
select select "10499"
select select "47"
select select "57853"
select select "10536"
select select "47"
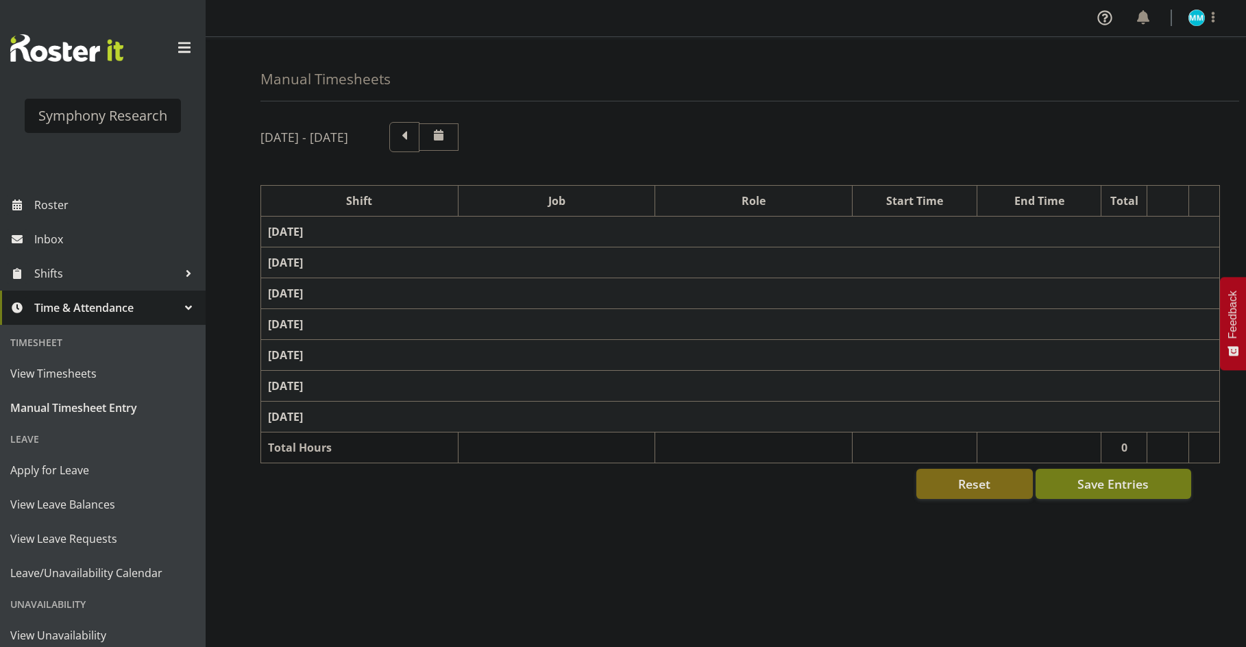
select select "57511"
select select "10499"
select select "47"
select select "57853"
select select "10536"
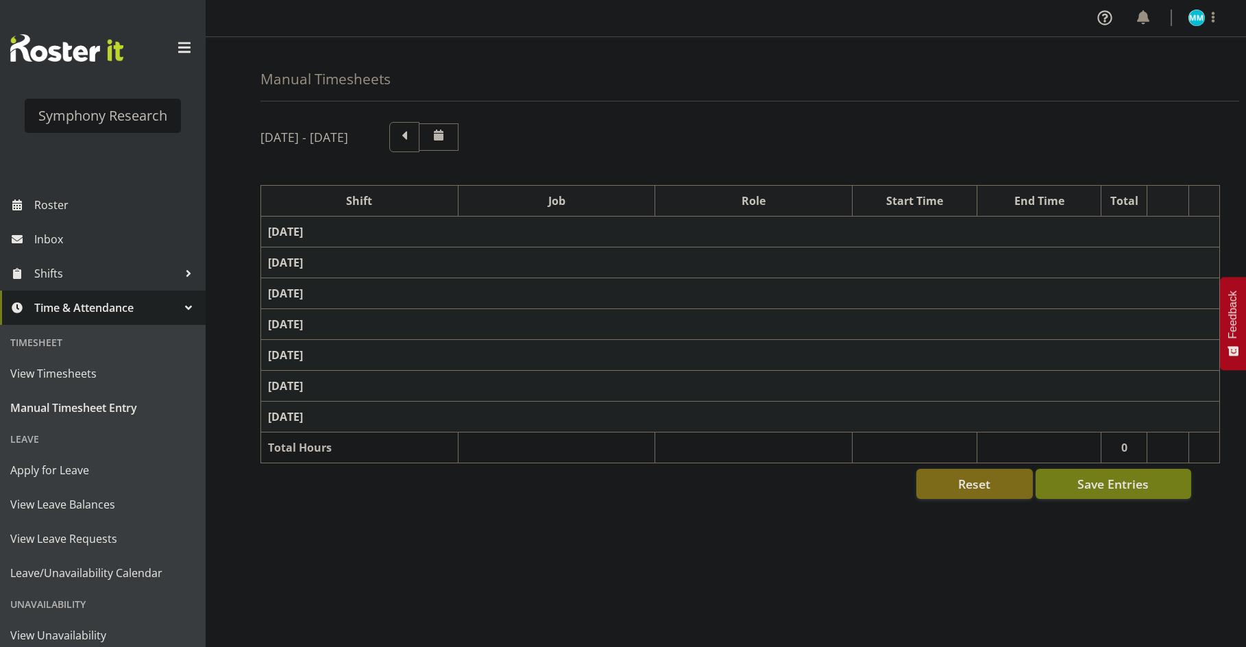
select select "47"
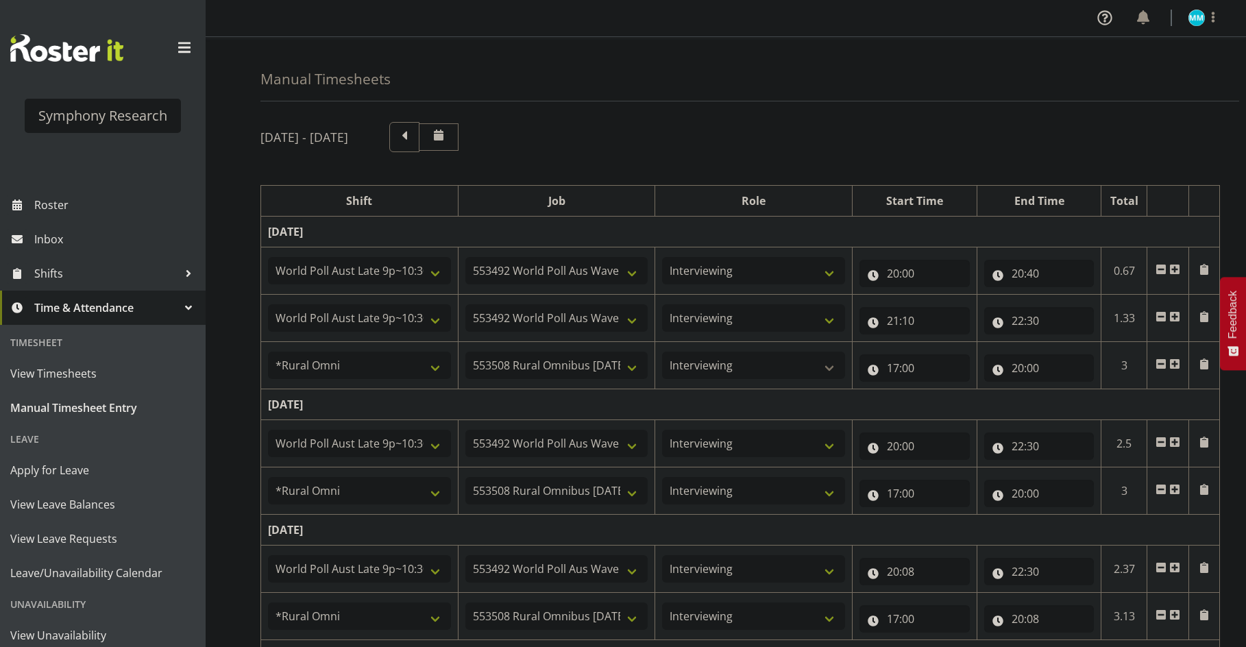
scroll to position [137, 0]
